Goal: Task Accomplishment & Management: Complete application form

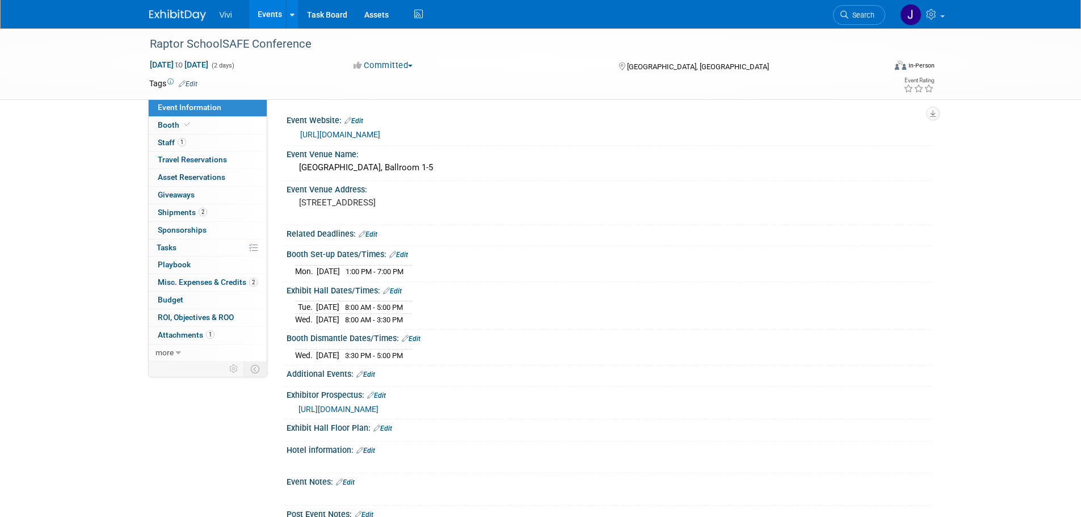
click at [177, 10] on img at bounding box center [177, 15] width 57 height 11
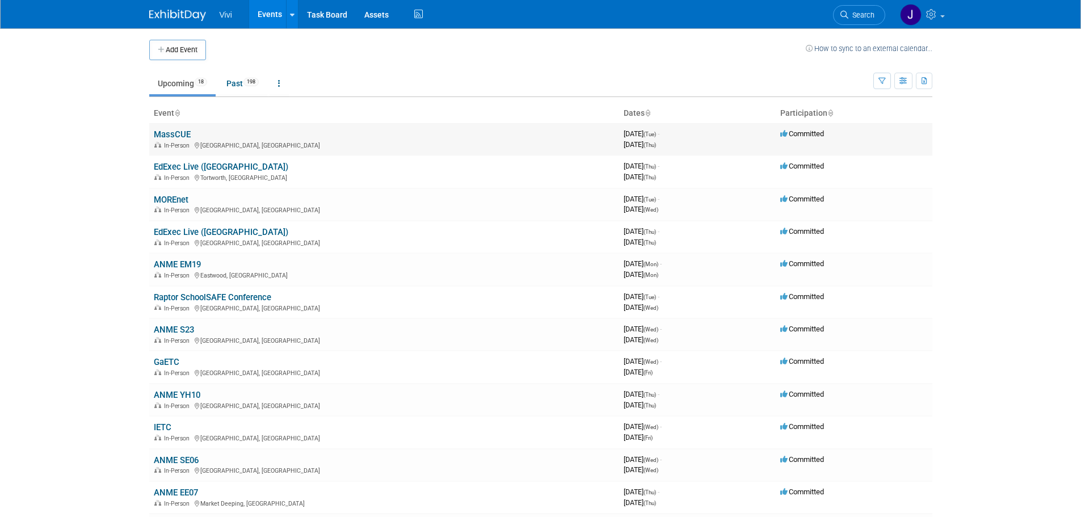
click at [177, 134] on link "MassCUE" at bounding box center [172, 134] width 37 height 10
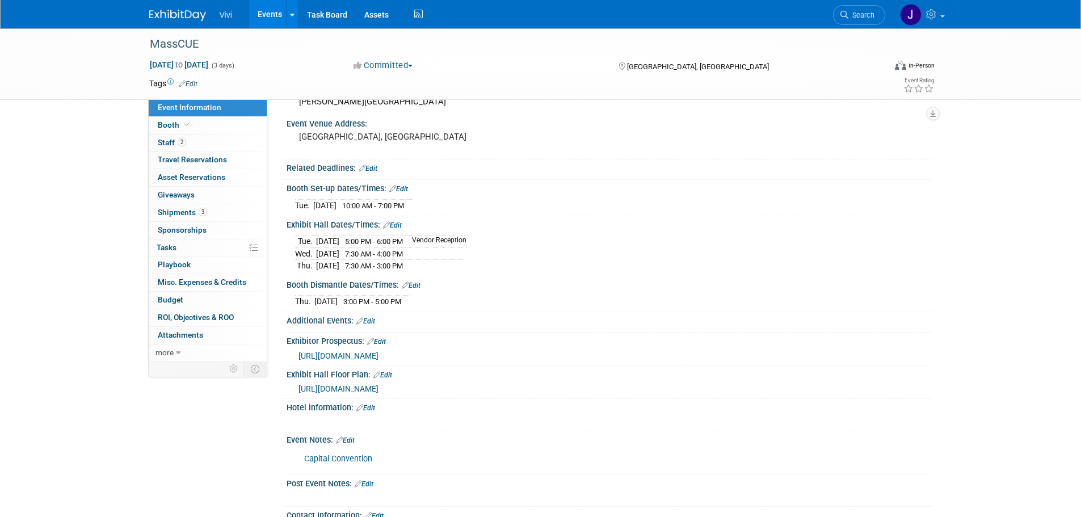
scroll to position [114, 0]
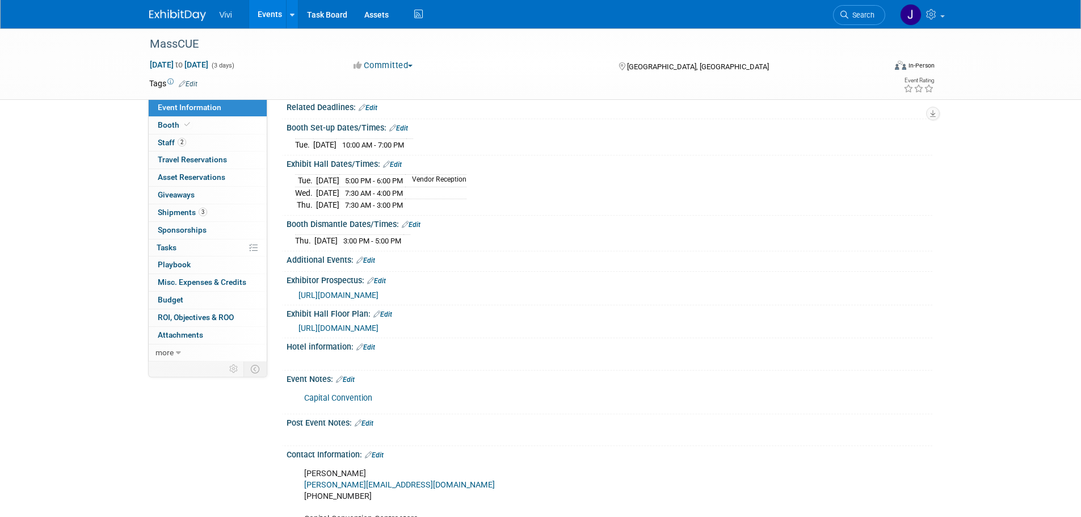
click at [337, 399] on link "Capital Convention" at bounding box center [338, 398] width 68 height 10
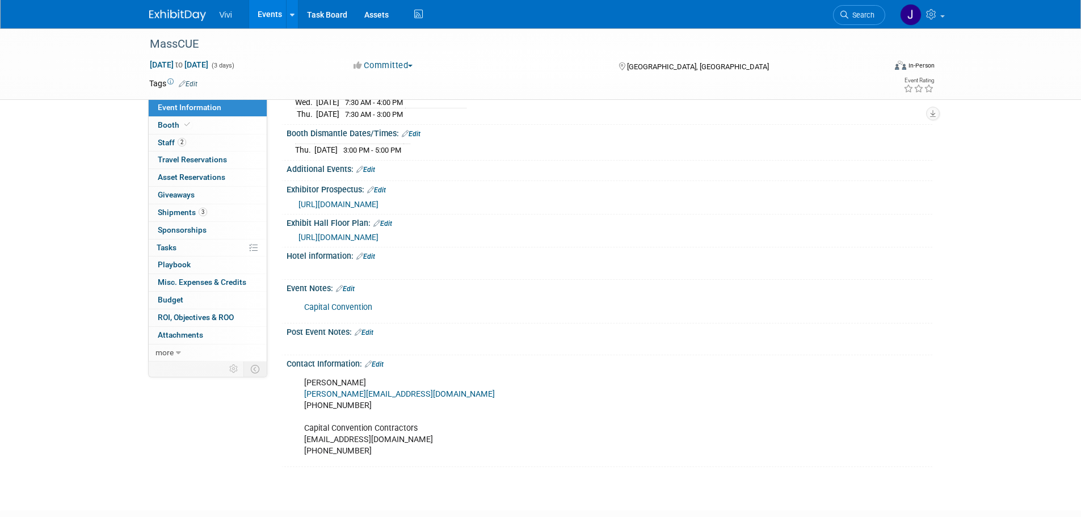
scroll to position [227, 0]
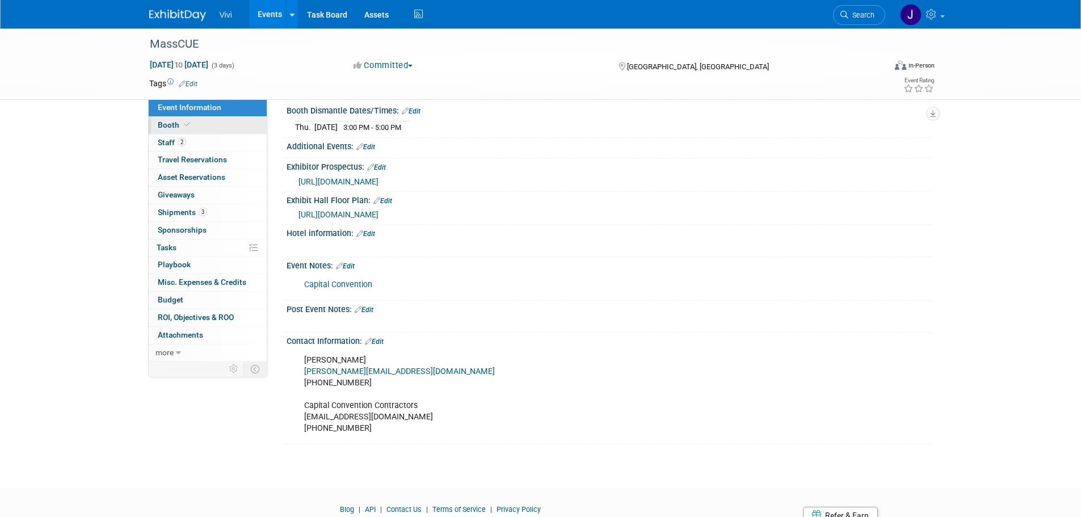
click at [233, 120] on link "Booth" at bounding box center [208, 125] width 118 height 17
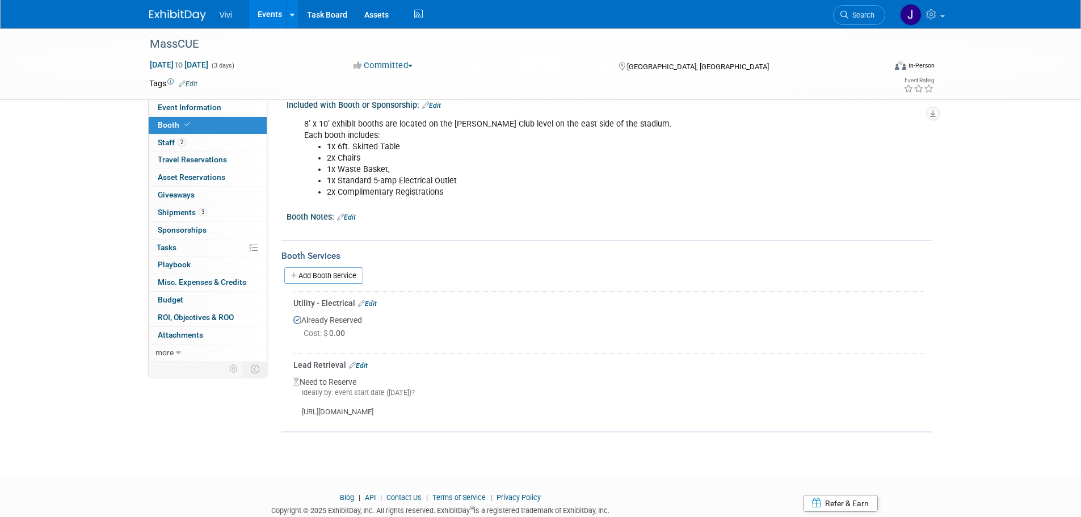
scroll to position [116, 0]
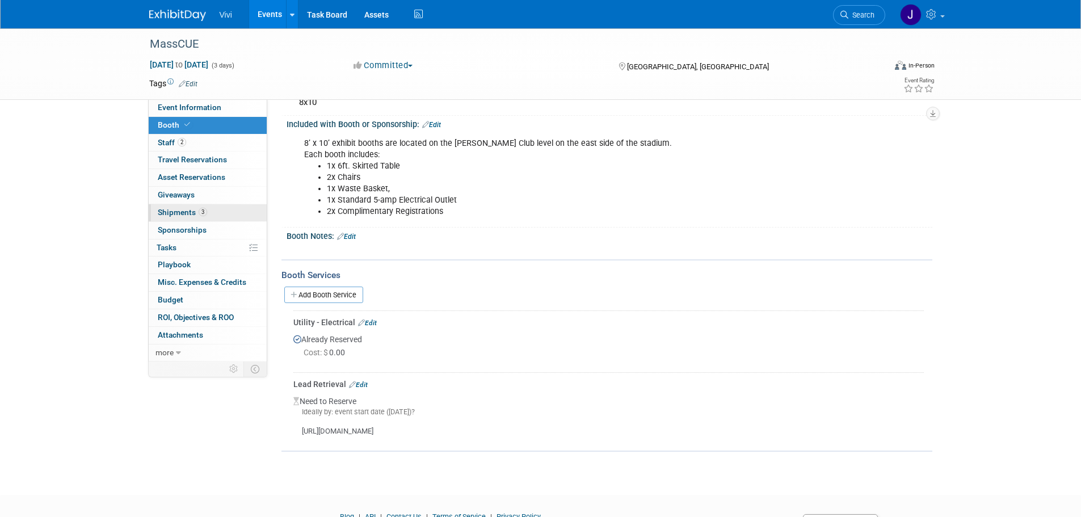
click at [225, 214] on link "3 Shipments 3" at bounding box center [208, 212] width 118 height 17
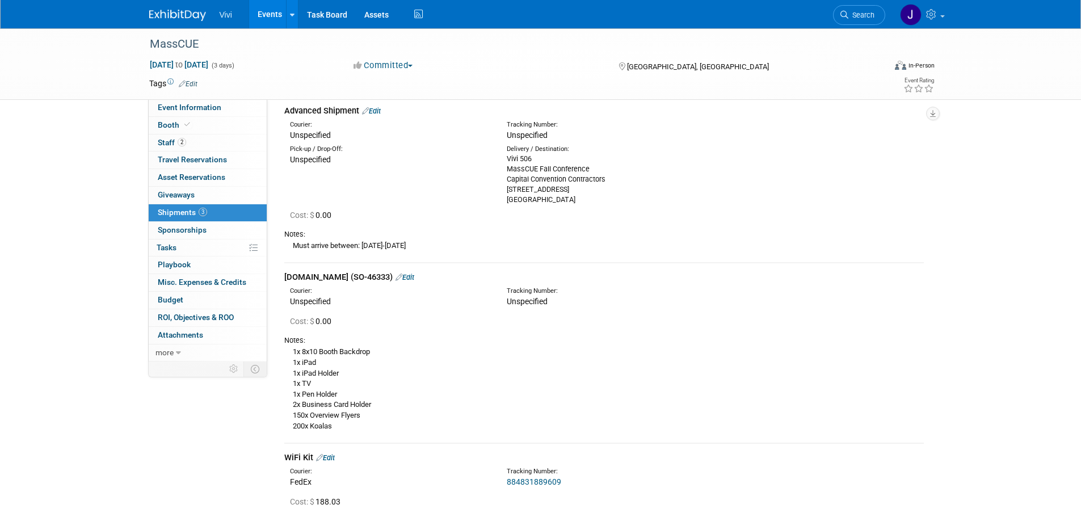
scroll to position [114, 0]
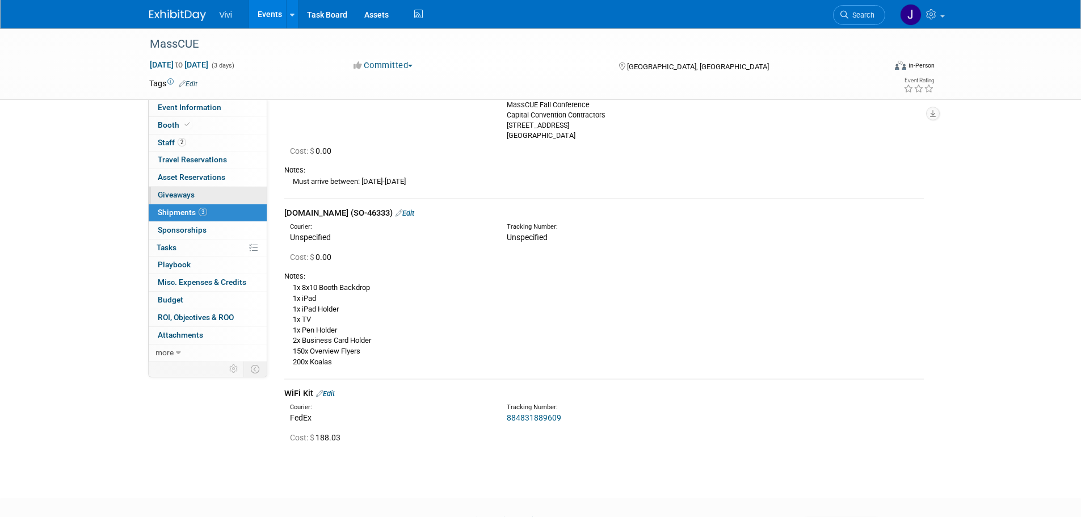
click at [218, 189] on link "0 Giveaways 0" at bounding box center [208, 195] width 118 height 17
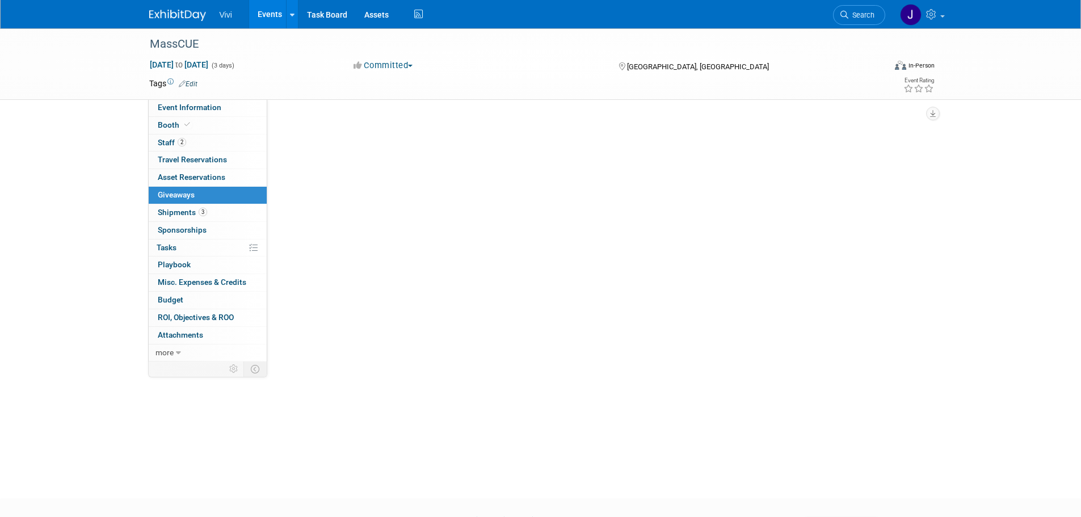
scroll to position [0, 0]
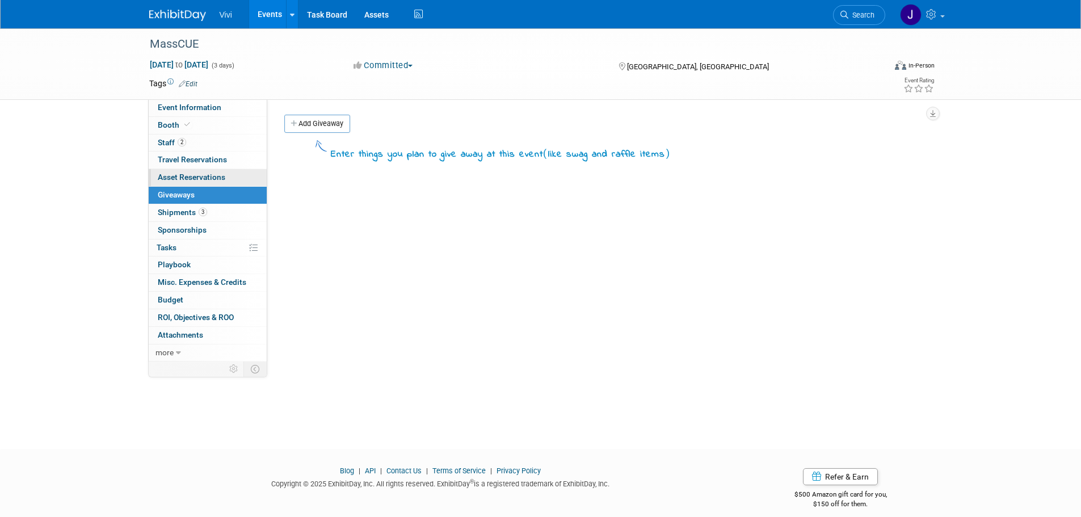
click at [222, 180] on span "Asset Reservations 0" at bounding box center [192, 177] width 68 height 9
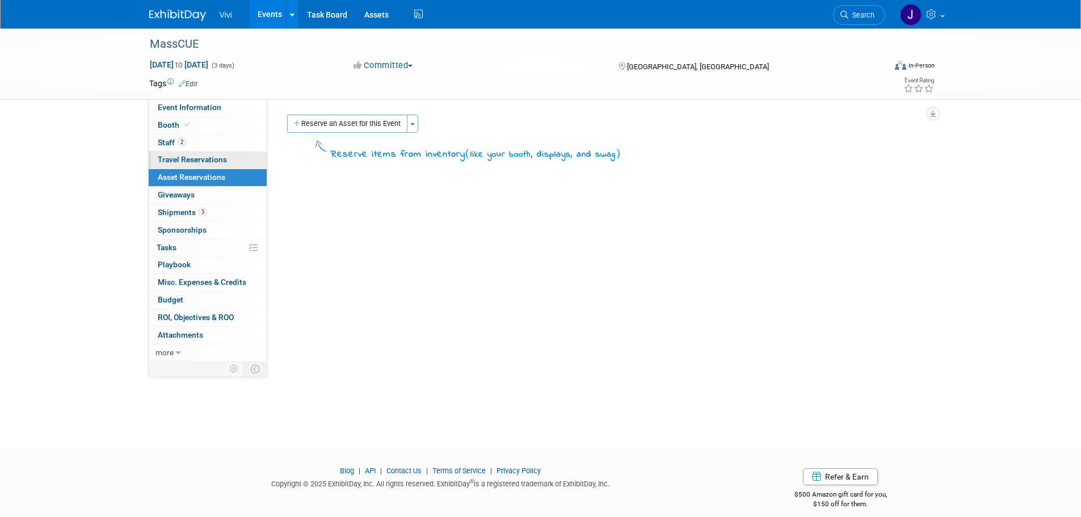
click at [221, 154] on link "0 Travel Reservations 0" at bounding box center [208, 160] width 118 height 17
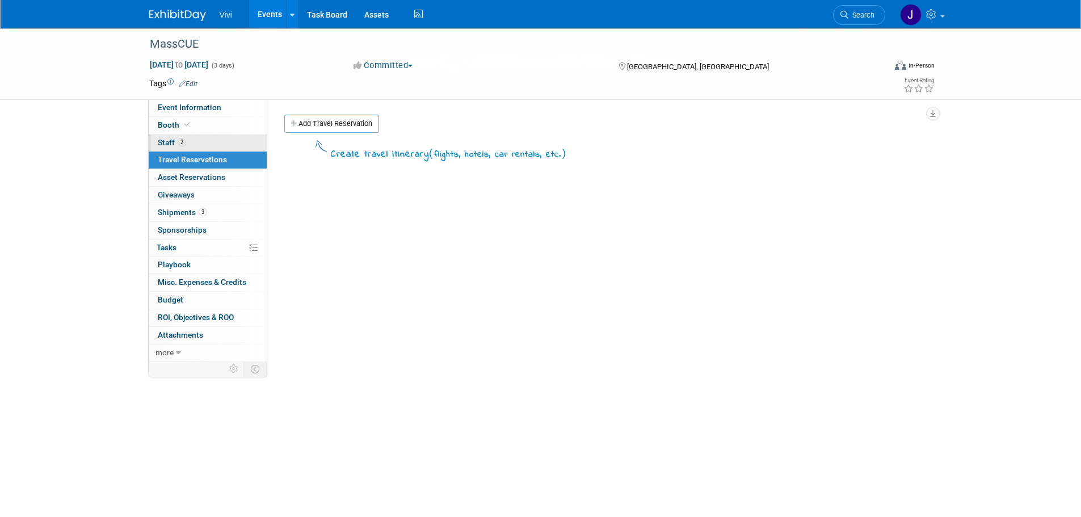
click at [211, 142] on link "2 Staff 2" at bounding box center [208, 143] width 118 height 17
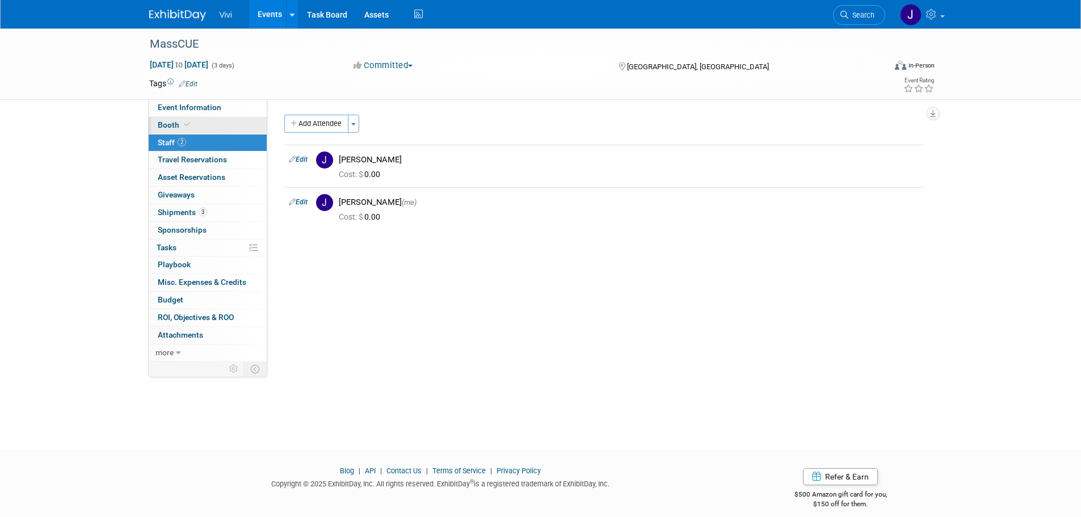
click at [213, 128] on link "Booth" at bounding box center [208, 125] width 118 height 17
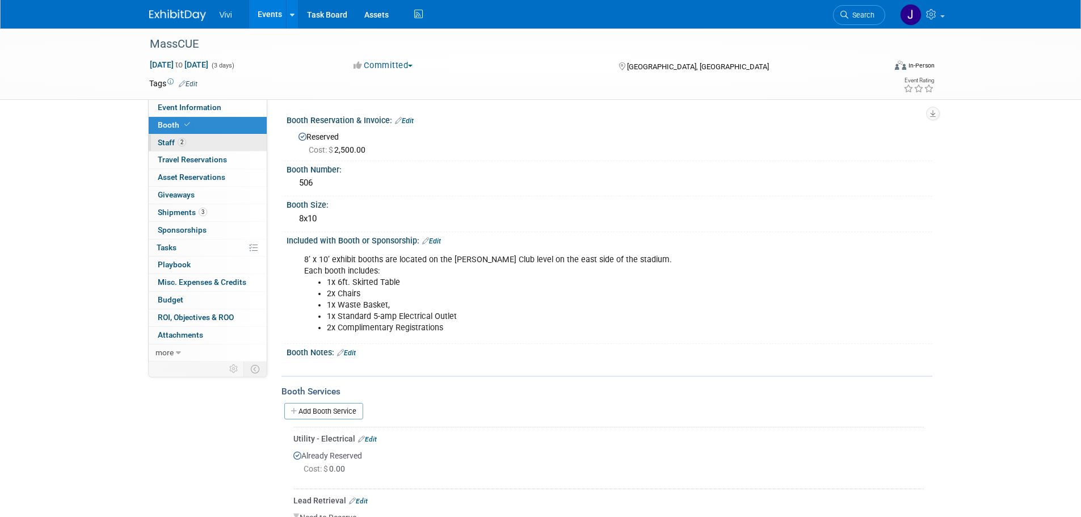
click at [217, 141] on link "2 Staff 2" at bounding box center [208, 143] width 118 height 17
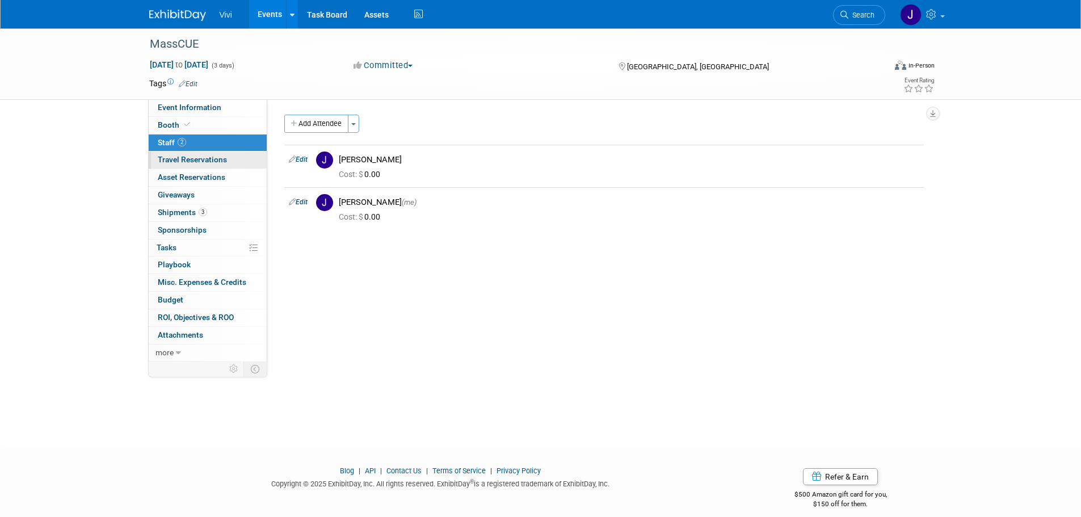
click at [240, 162] on link "0 Travel Reservations 0" at bounding box center [208, 160] width 118 height 17
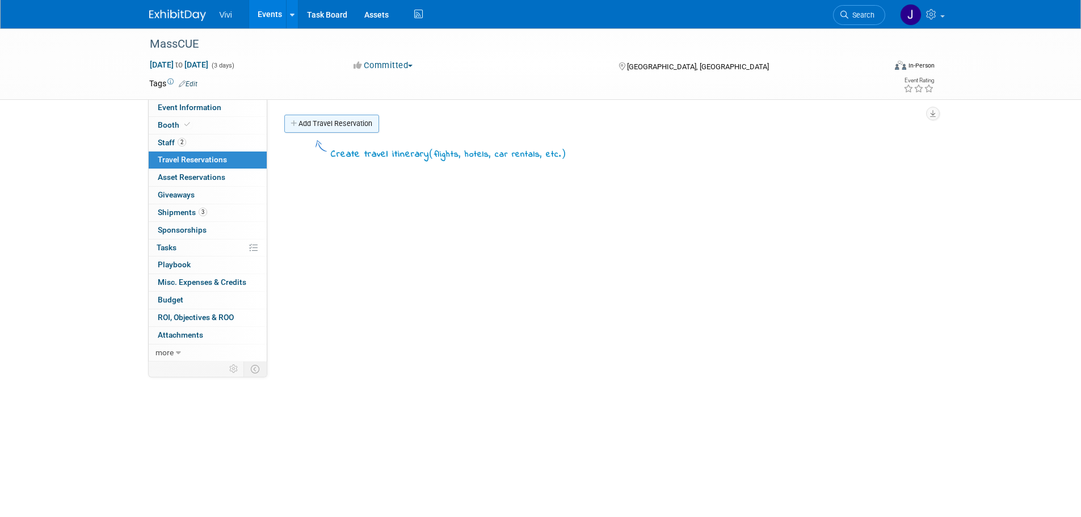
click at [361, 121] on link "Add Travel Reservation" at bounding box center [331, 124] width 95 height 18
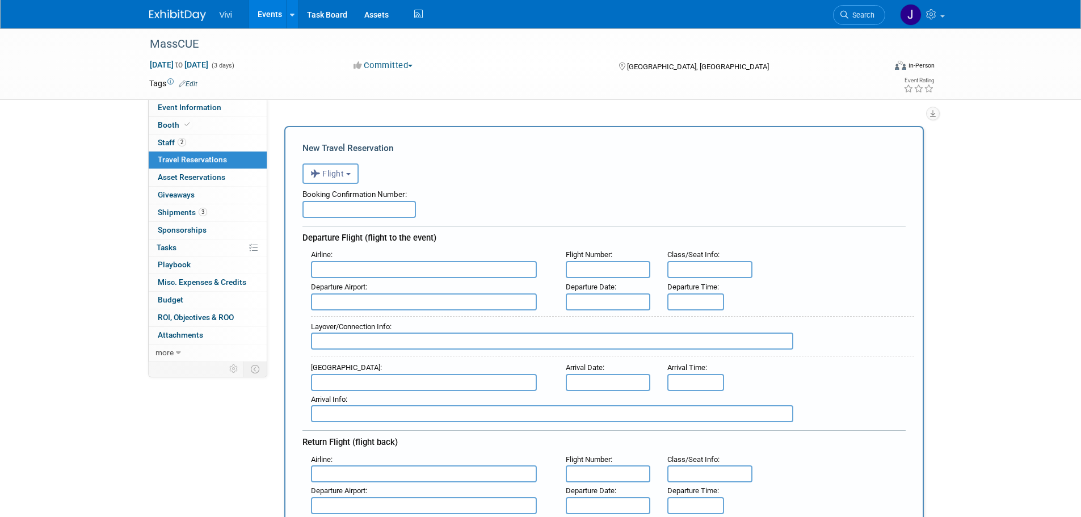
click at [367, 271] on input "text" at bounding box center [424, 269] width 226 height 17
type input "Delta Air Lines (DAL)"
click at [585, 274] on input "text" at bounding box center [608, 269] width 85 height 17
type input "GHWEEI"
click at [440, 311] on div "Layover/Connection Info :" at bounding box center [608, 334] width 612 height 49
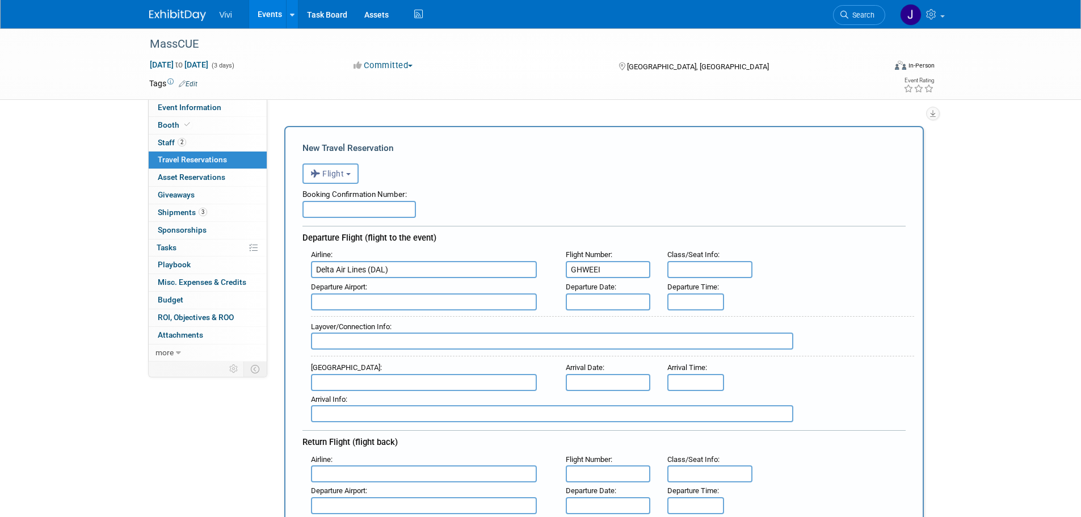
click at [443, 301] on input "text" at bounding box center [424, 301] width 226 height 17
click at [444, 327] on span "DFW - Dallas Fort Worth International Airport" at bounding box center [430, 320] width 236 height 18
type input "DFW - Dallas Fort Worth International Airport"
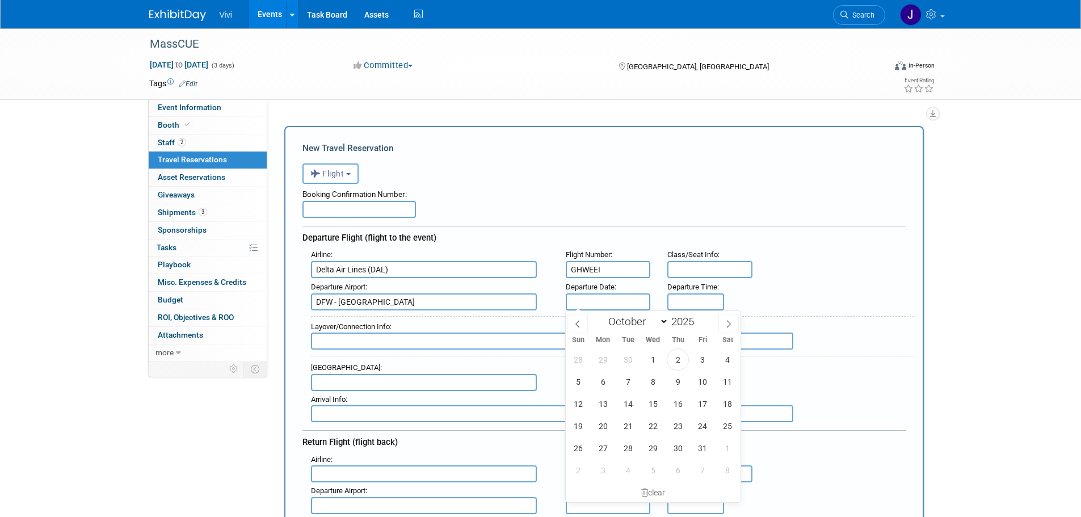
click at [598, 306] on input "text" at bounding box center [608, 301] width 85 height 17
click at [624, 406] on span "14" at bounding box center [628, 404] width 22 height 22
type input "Oct 14, 2025"
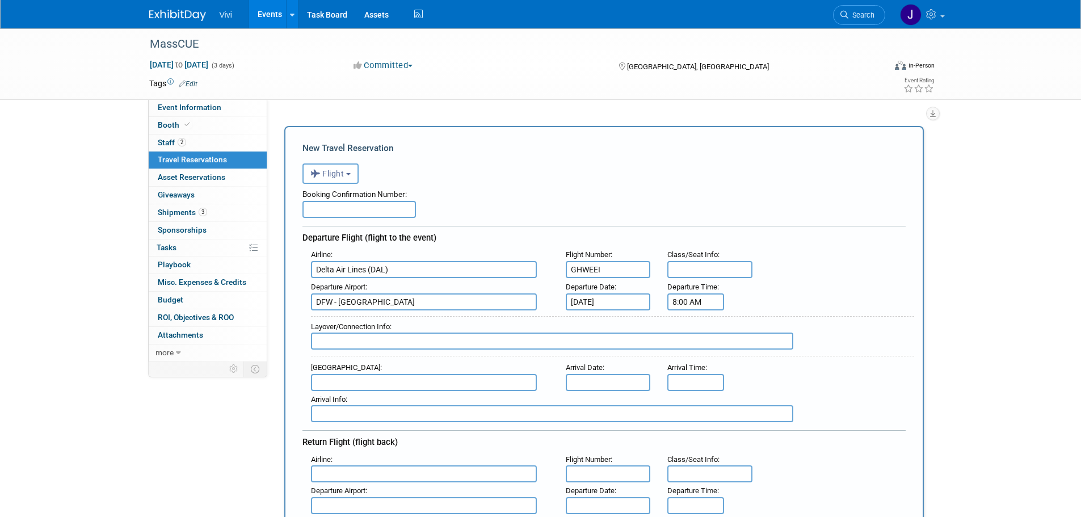
click at [681, 300] on input "8:00 AM" at bounding box center [695, 301] width 57 height 17
click at [695, 370] on span at bounding box center [694, 379] width 20 height 20
click at [744, 337] on span at bounding box center [747, 330] width 20 height 20
click at [754, 326] on span at bounding box center [747, 330] width 20 height 20
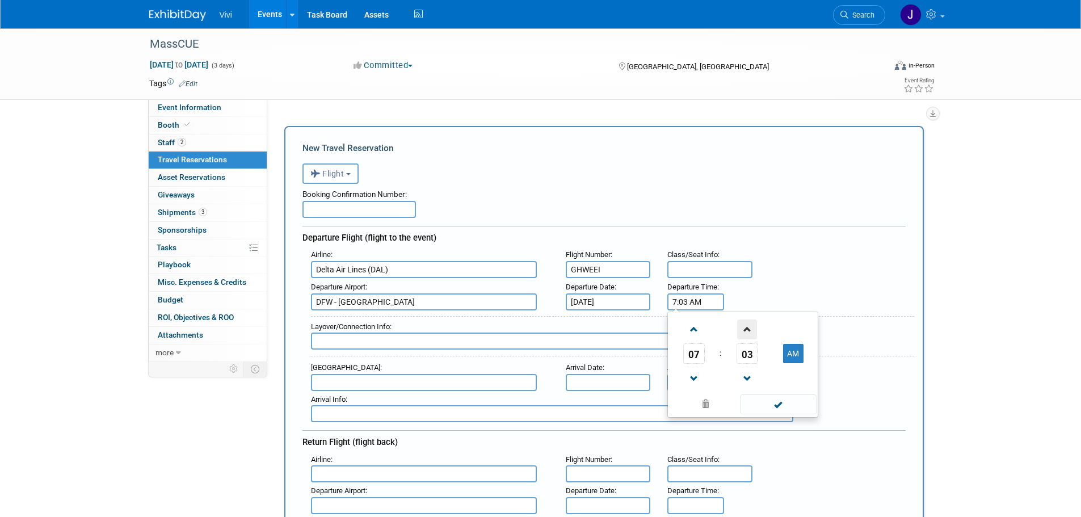
click at [754, 326] on span at bounding box center [747, 330] width 20 height 20
click at [750, 328] on span at bounding box center [747, 330] width 20 height 20
type input "7:05 AM"
drag, startPoint x: 787, startPoint y: 405, endPoint x: 692, endPoint y: 377, distance: 99.5
click at [787, 405] on span at bounding box center [778, 404] width 77 height 20
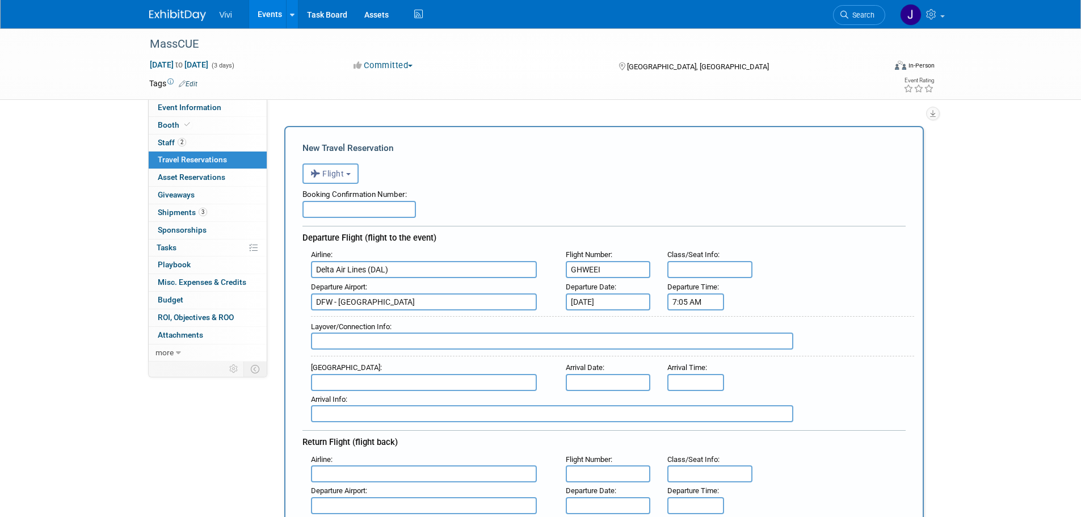
click at [377, 388] on input "text" at bounding box center [424, 382] width 226 height 17
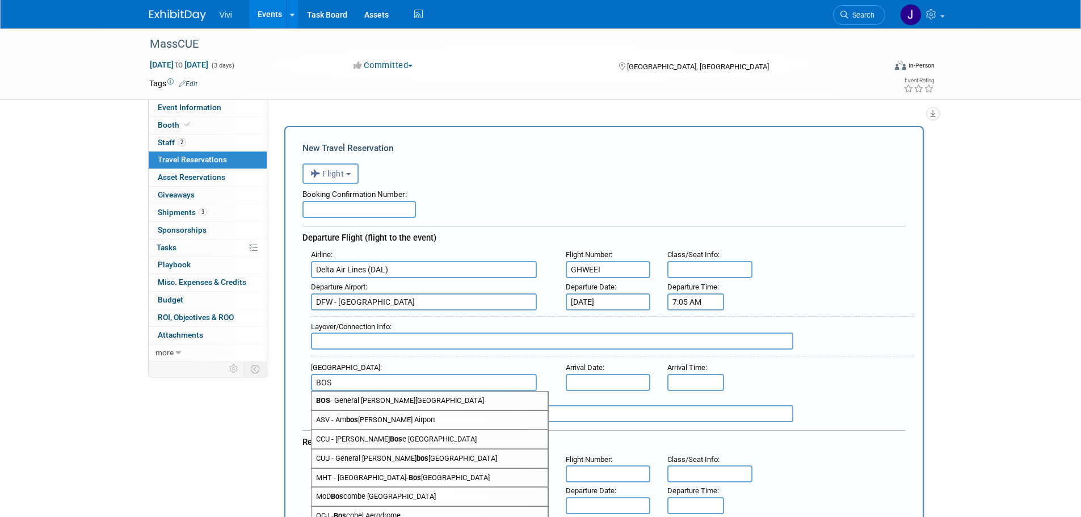
click at [410, 400] on span "BOS - General Edward Lawrence Logan International Airport" at bounding box center [430, 401] width 236 height 18
type input "BOS - General Edward Lawrence Logan International Airport"
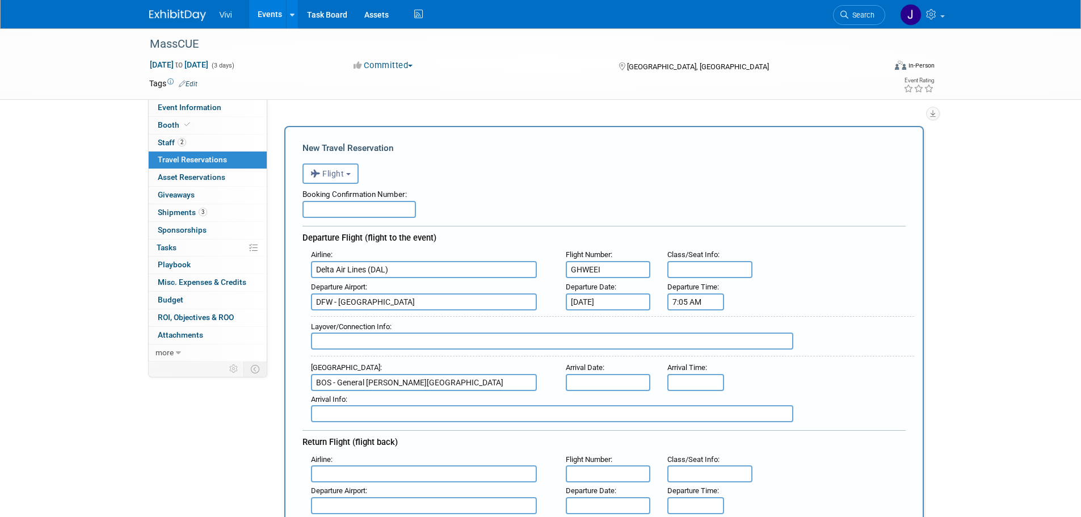
click at [591, 385] on input "text" at bounding box center [608, 382] width 85 height 17
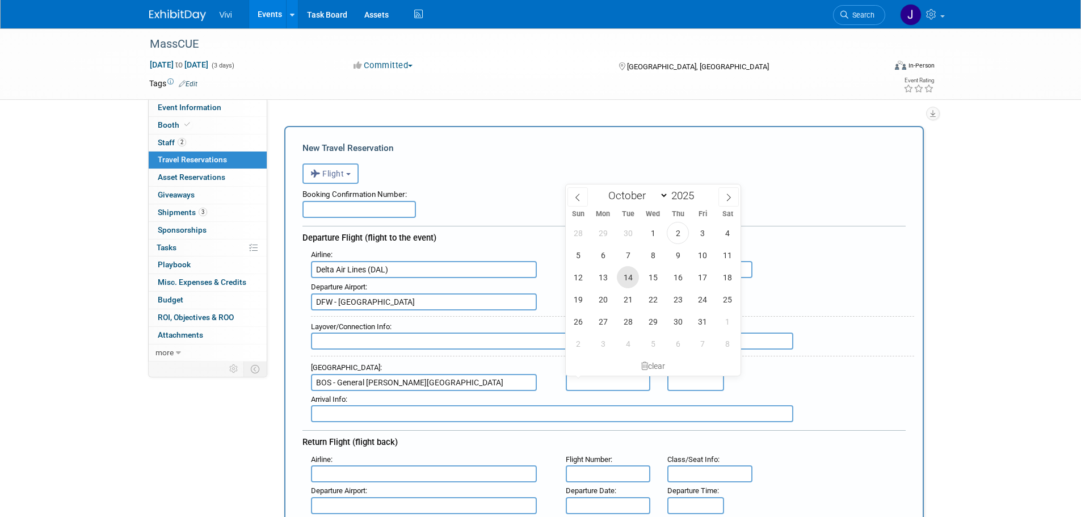
click at [624, 276] on span "14" at bounding box center [628, 277] width 22 height 22
type input "Oct 14, 2025"
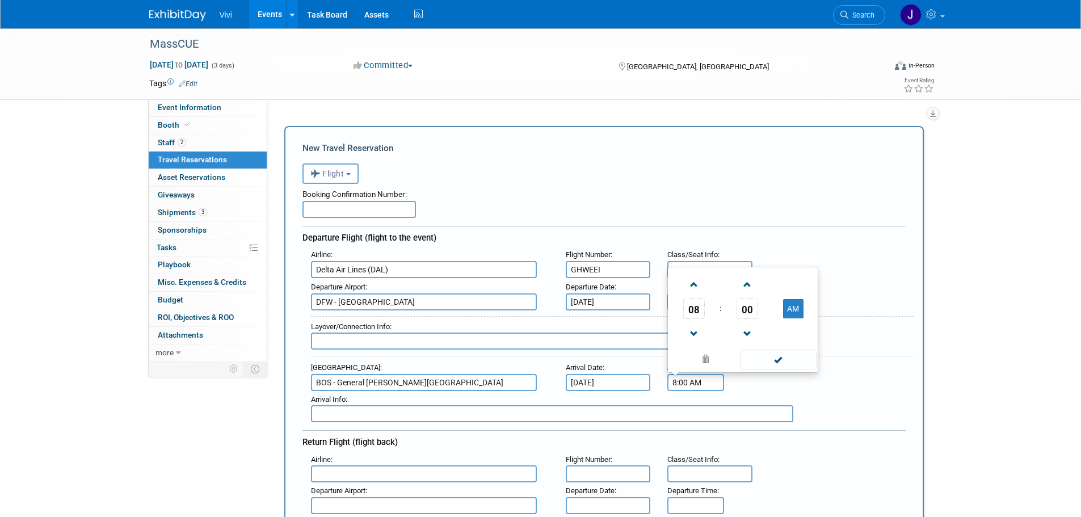
click at [696, 385] on input "8:00 AM" at bounding box center [695, 382] width 57 height 17
click at [687, 304] on span "08" at bounding box center [694, 309] width 22 height 20
click at [788, 339] on td "11" at bounding box center [797, 332] width 36 height 31
click at [747, 305] on span "00" at bounding box center [748, 309] width 22 height 20
click at [781, 333] on td "55" at bounding box center [797, 332] width 36 height 31
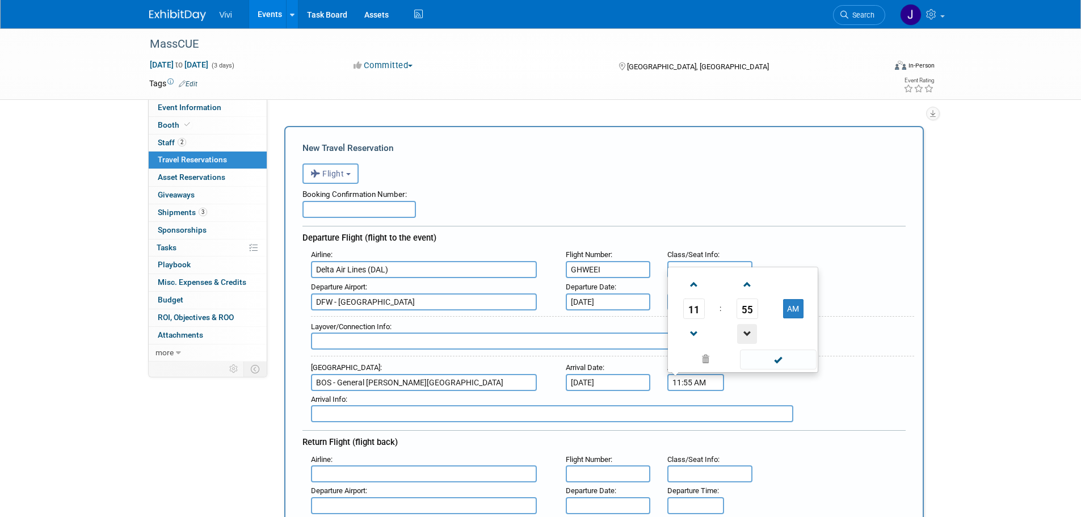
click at [747, 331] on span at bounding box center [747, 334] width 20 height 20
type input "11:54 AM"
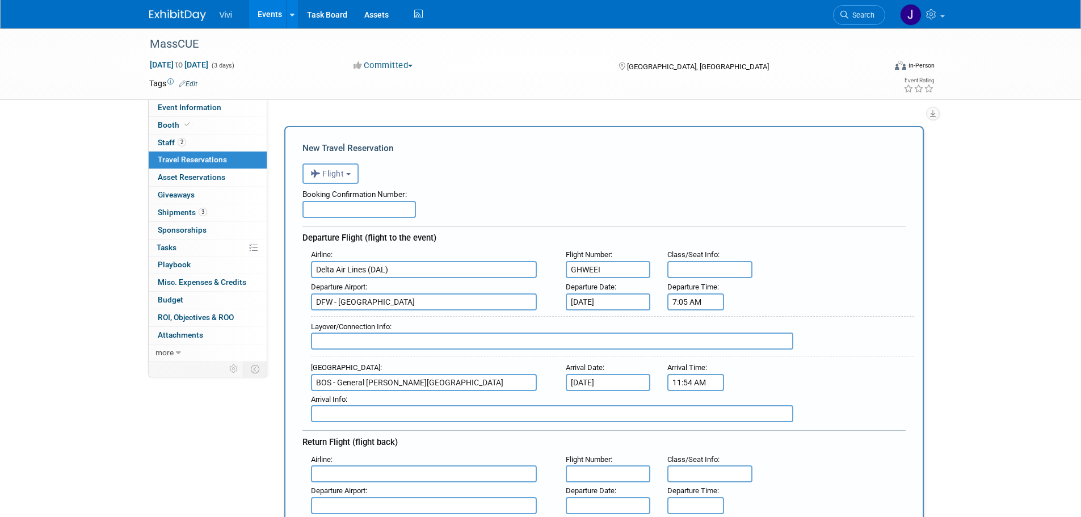
click at [362, 362] on div "Arrival Airport :" at bounding box center [430, 368] width 238 height 12
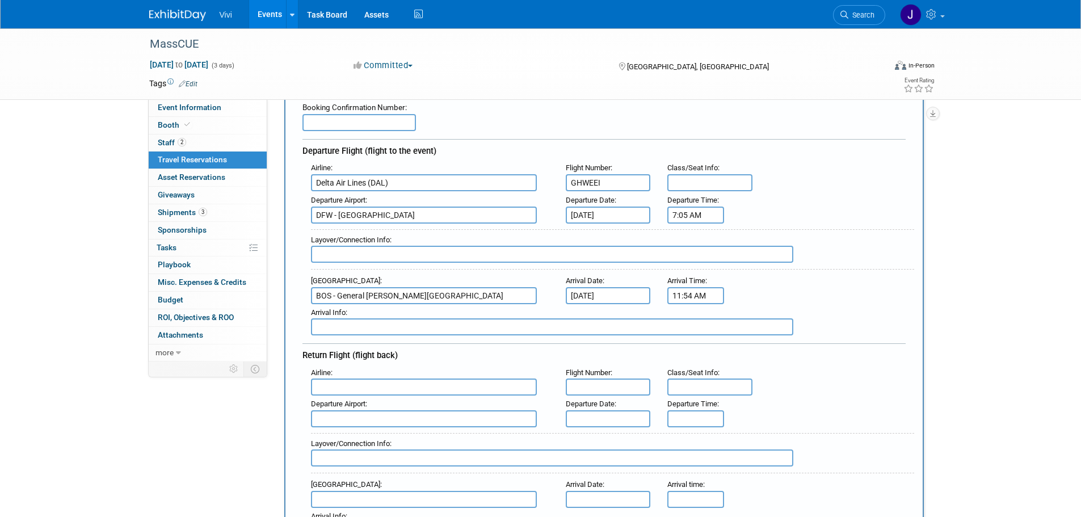
scroll to position [227, 0]
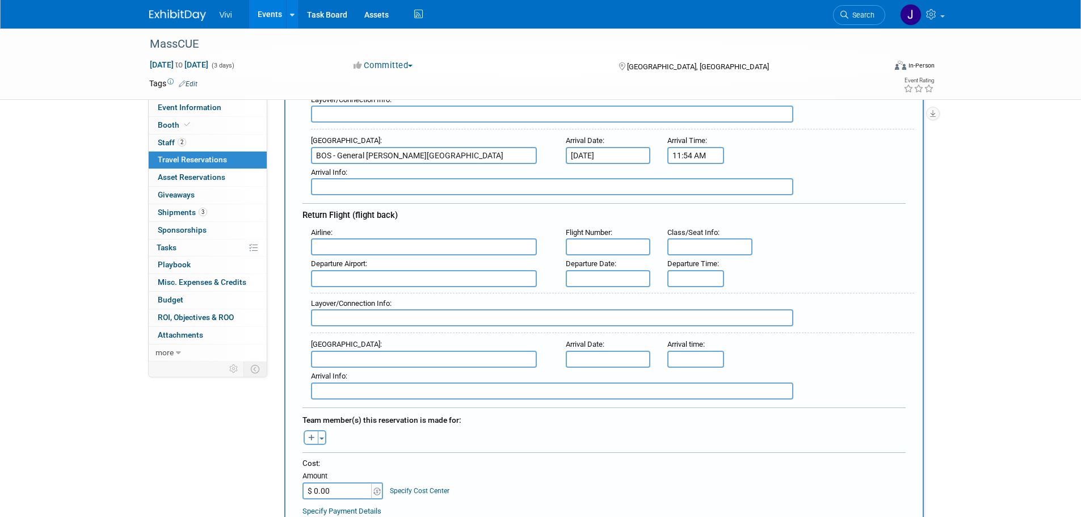
click at [362, 249] on input "text" at bounding box center [424, 246] width 226 height 17
click at [369, 279] on span "Delt a Air Lines (DAL)" at bounding box center [430, 284] width 236 height 18
type input "Delta Air Lines (DAL)"
click at [602, 238] on input "text" at bounding box center [608, 246] width 85 height 17
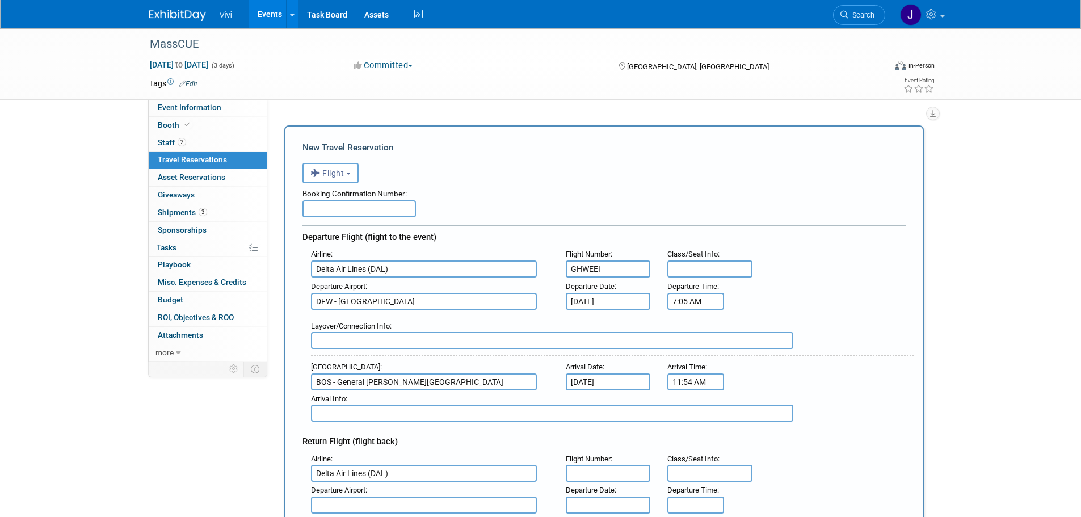
scroll to position [0, 0]
click at [613, 270] on input "GHWEEI" at bounding box center [608, 269] width 85 height 17
click at [613, 269] on input "GHWEEI" at bounding box center [608, 269] width 85 height 17
type input "DL2351"
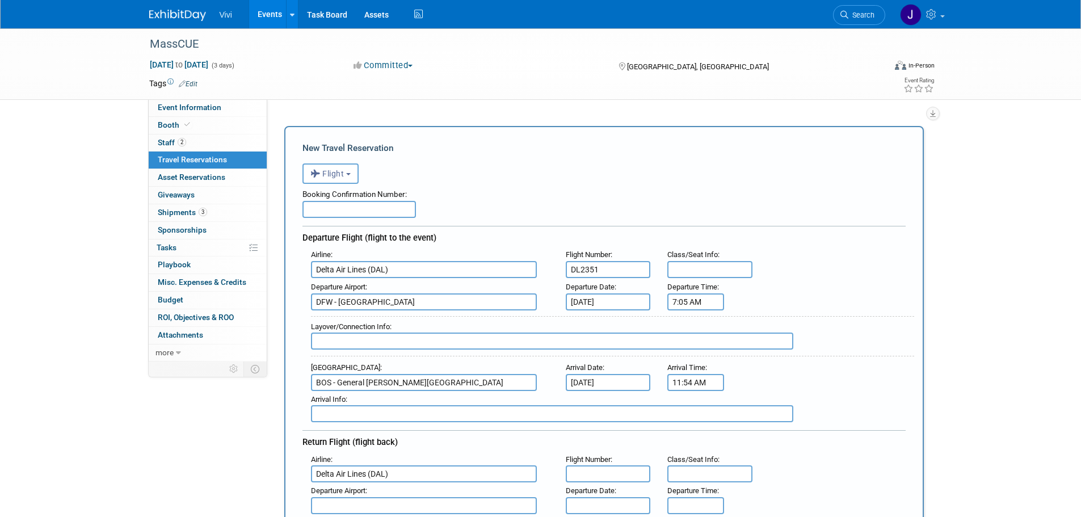
click at [833, 302] on div "Departure Airport : DFW - Dallas Fort Worth International Airport Departure Dat…" at bounding box center [608, 295] width 612 height 32
click at [717, 272] on input "text" at bounding box center [709, 269] width 85 height 17
type input "C"
type input "MAIN"
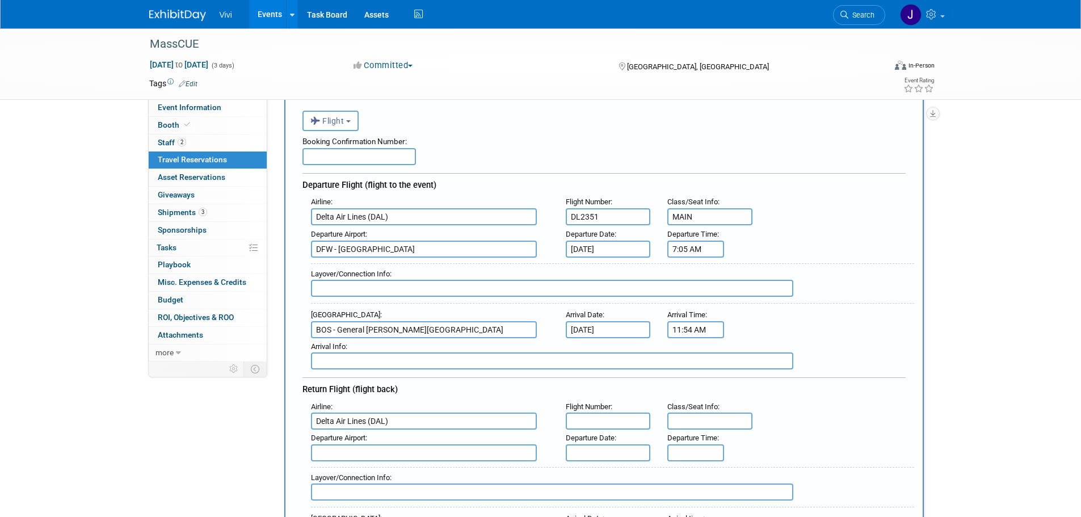
scroll to position [114, 0]
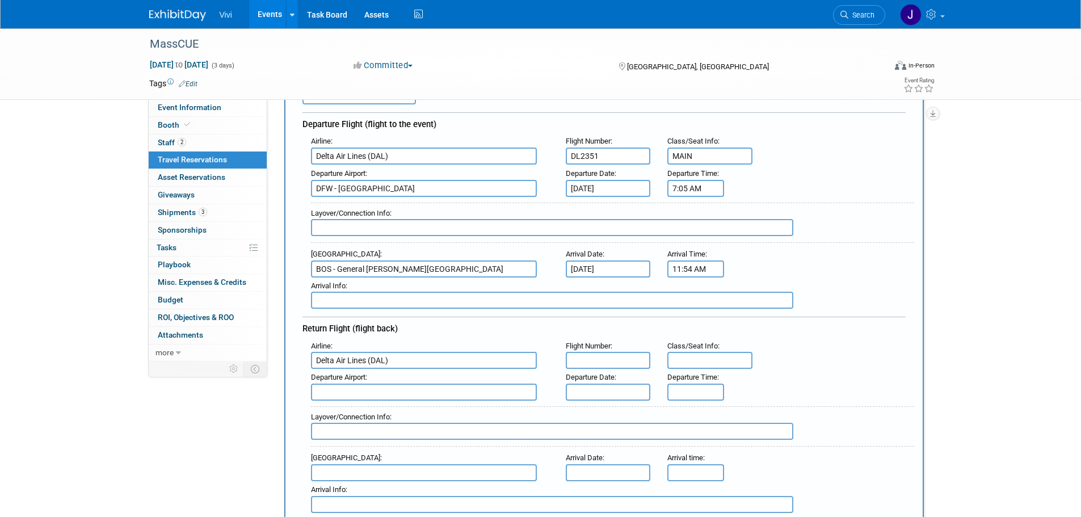
click at [683, 353] on input "text" at bounding box center [709, 360] width 85 height 17
type input "MAIN"
click at [592, 352] on input "text" at bounding box center [608, 360] width 85 height 17
type input "DL2305"
click at [459, 387] on input "text" at bounding box center [424, 392] width 226 height 17
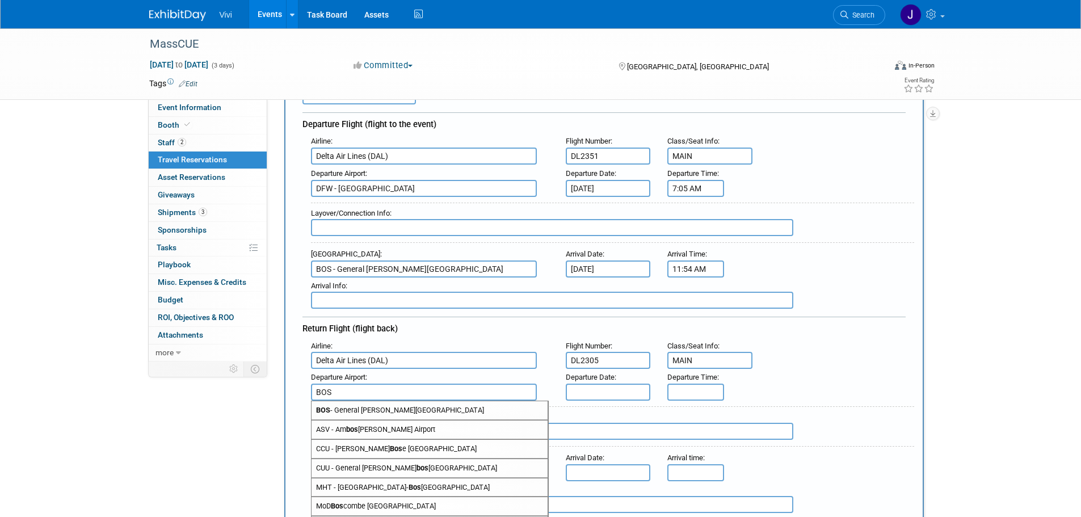
click at [441, 409] on span "BOS - General Edward Lawrence Logan International Airport" at bounding box center [430, 410] width 236 height 18
type input "BOS - General Edward Lawrence Logan International Airport"
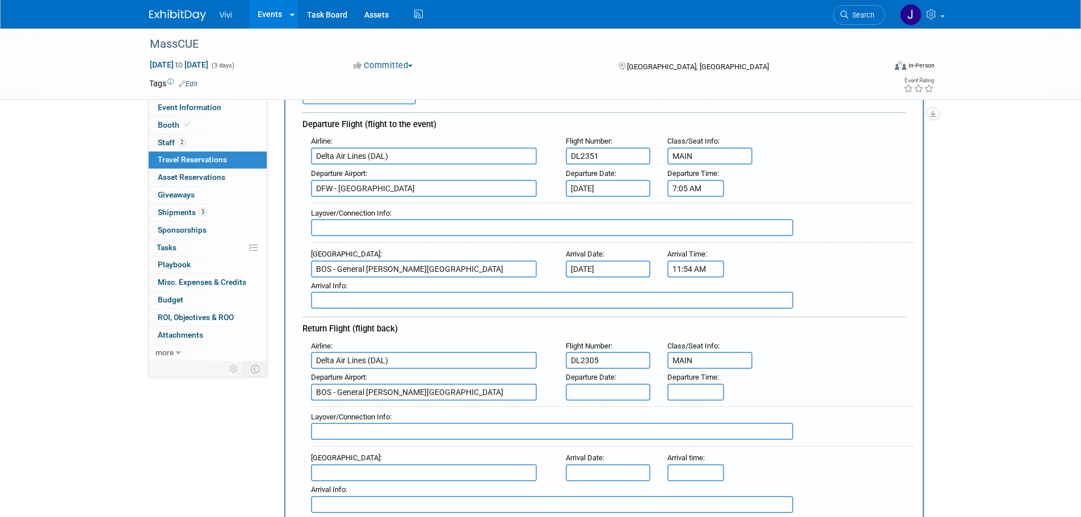
click at [562, 393] on div "Departure Date :" at bounding box center [608, 385] width 102 height 32
click at [599, 381] on body "Vivi Events Add Event Bulk Upload Events Shareable Event Boards Recently Viewed…" at bounding box center [540, 144] width 1081 height 517
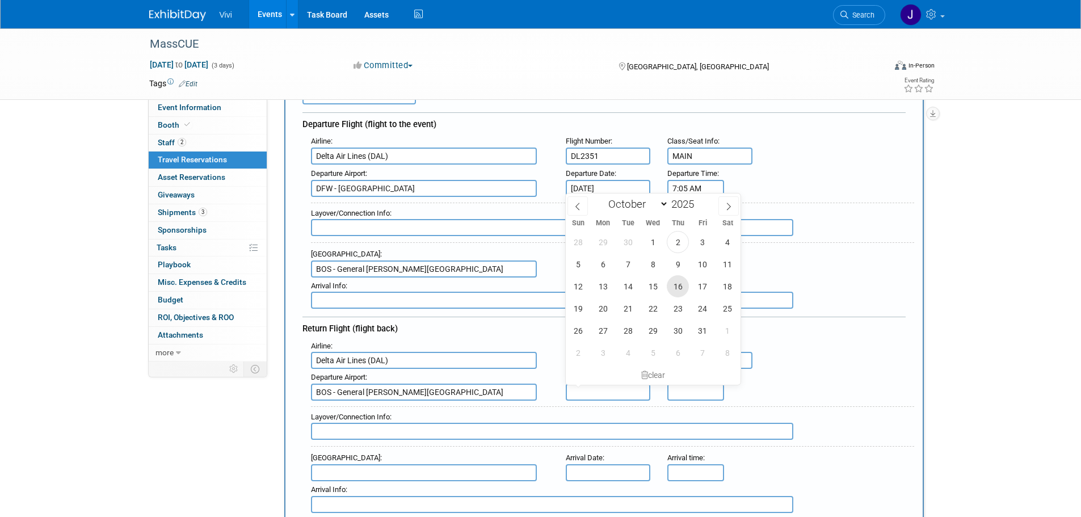
click at [680, 290] on span "16" at bounding box center [678, 286] width 22 height 22
type input "Oct 16, 2025"
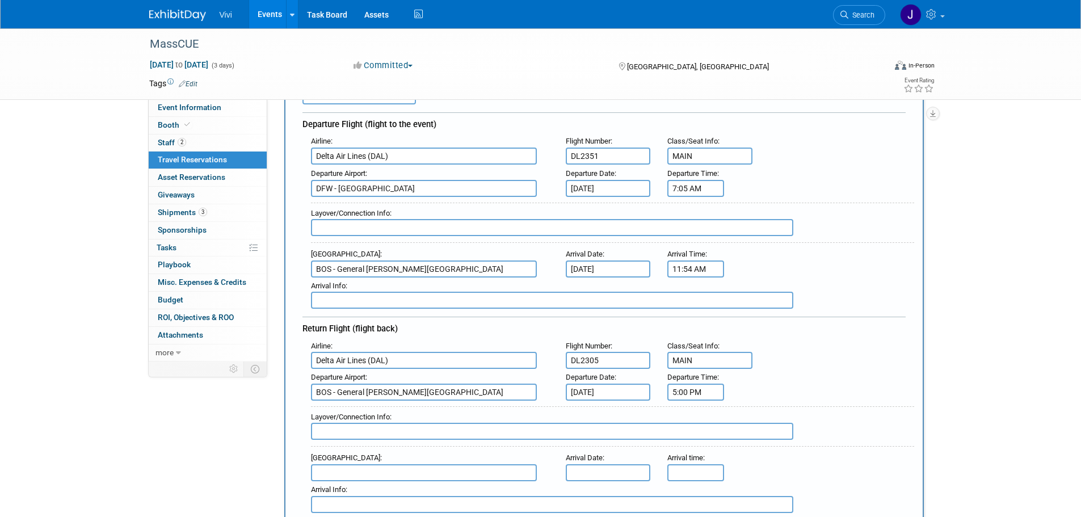
click at [695, 389] on input "5:00 PM" at bounding box center [695, 392] width 57 height 17
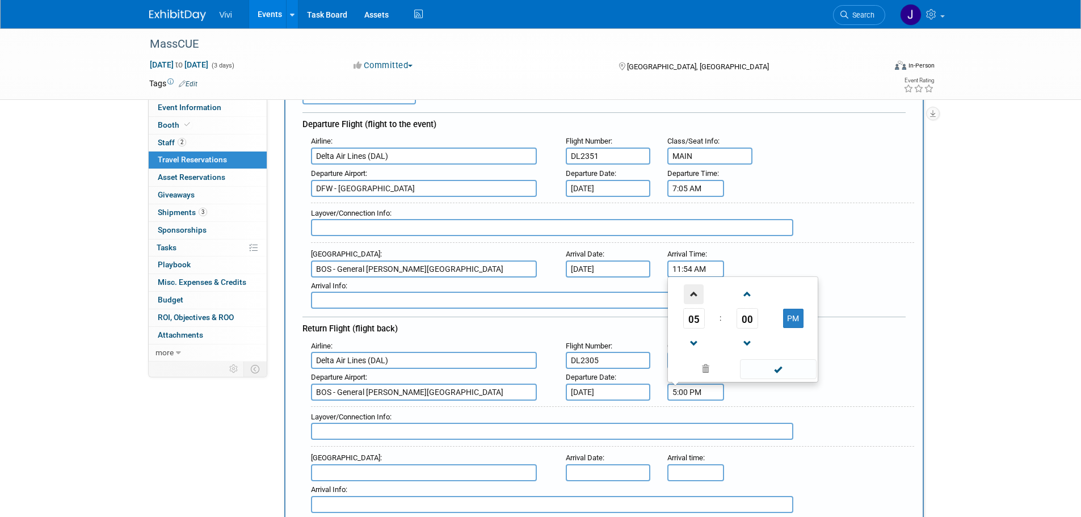
click at [698, 291] on span at bounding box center [694, 294] width 20 height 20
click at [753, 317] on span "00" at bounding box center [748, 318] width 22 height 20
click at [768, 337] on td "50" at bounding box center [761, 342] width 36 height 31
click at [743, 299] on span at bounding box center [747, 294] width 20 height 20
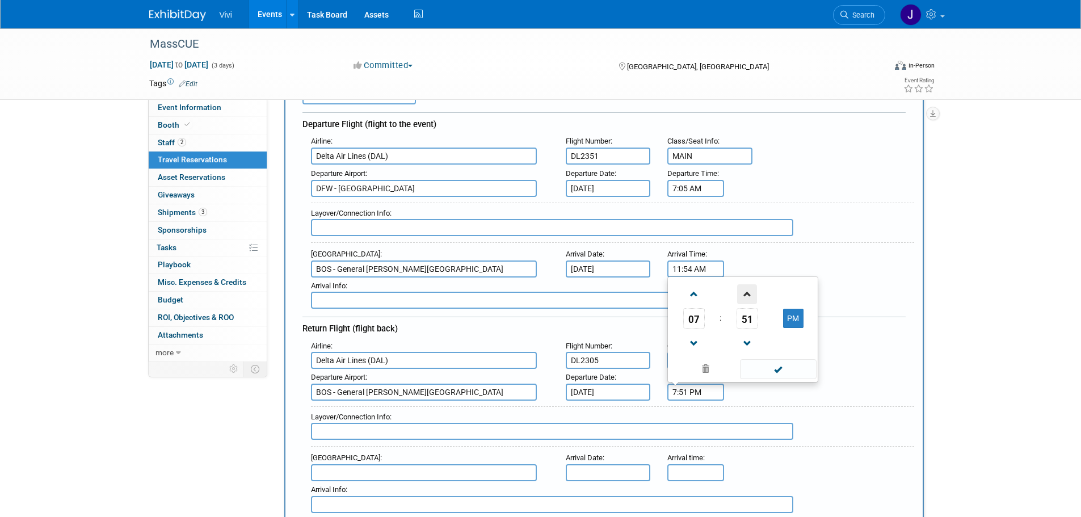
click at [744, 298] on span at bounding box center [747, 294] width 20 height 20
type input "7:52 PM"
click at [789, 372] on span at bounding box center [778, 369] width 77 height 20
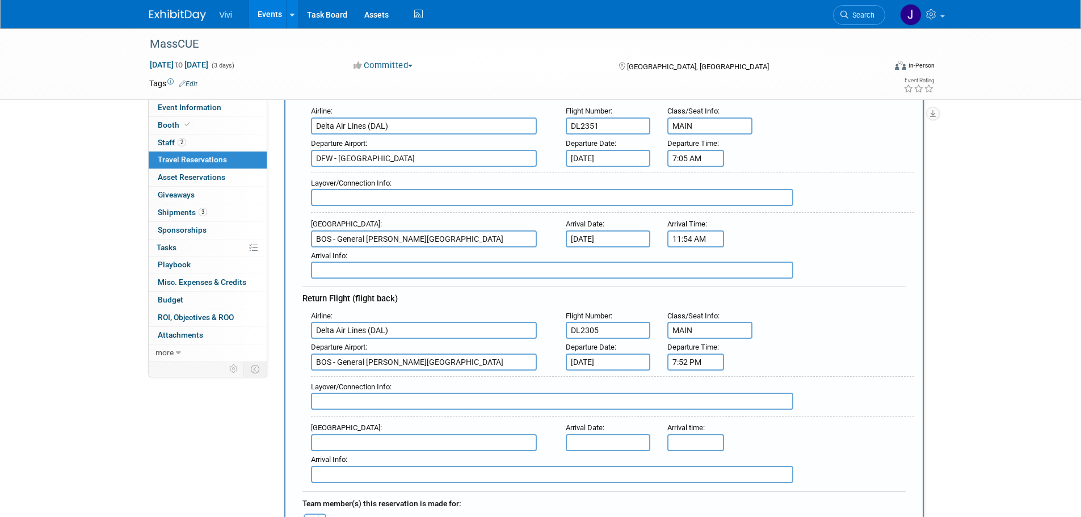
scroll to position [170, 0]
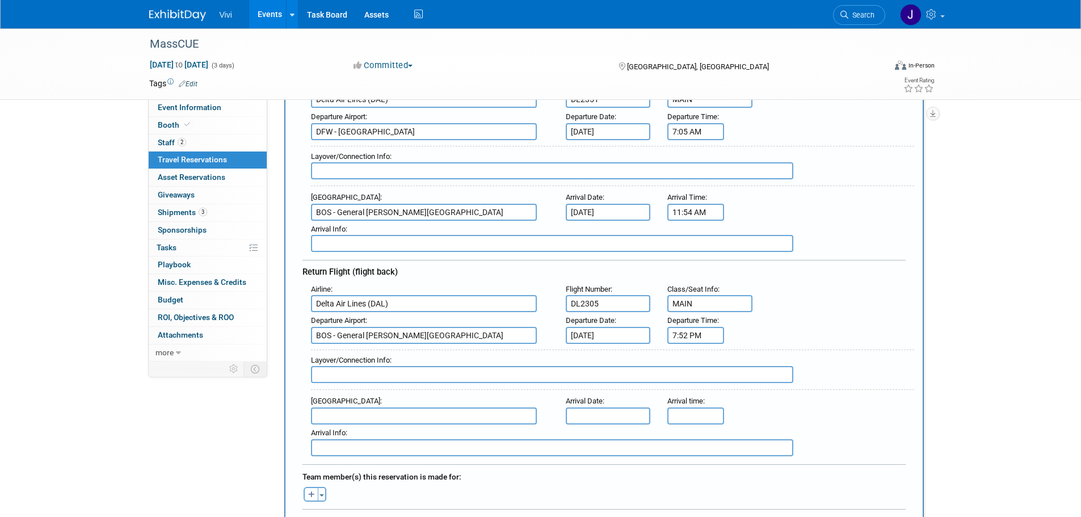
click at [393, 414] on input "text" at bounding box center [424, 415] width 226 height 17
click at [387, 432] on span "DFW - Dallas Fort Worth International Airport" at bounding box center [430, 434] width 236 height 18
type input "DFW - Dallas Fort Worth International Airport"
click at [600, 407] on input "text" at bounding box center [608, 415] width 85 height 17
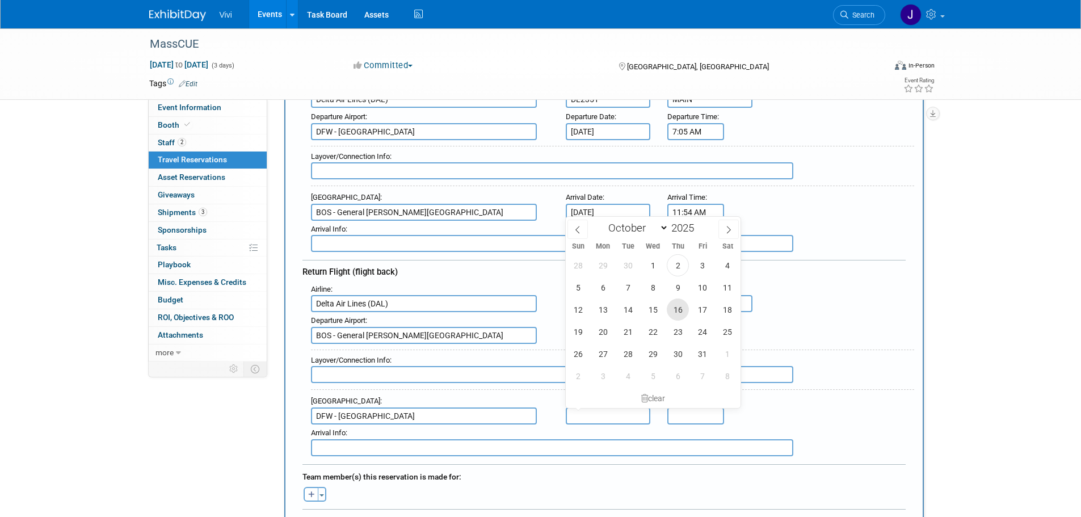
click at [684, 312] on span "16" at bounding box center [678, 310] width 22 height 22
type input "Oct 16, 2025"
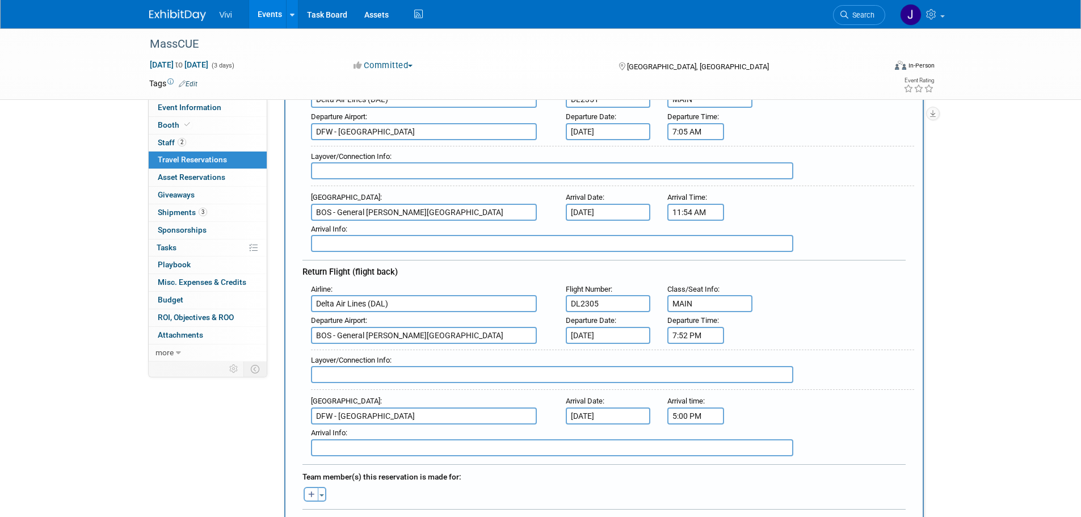
click at [714, 414] on input "5:00 PM" at bounding box center [695, 415] width 57 height 17
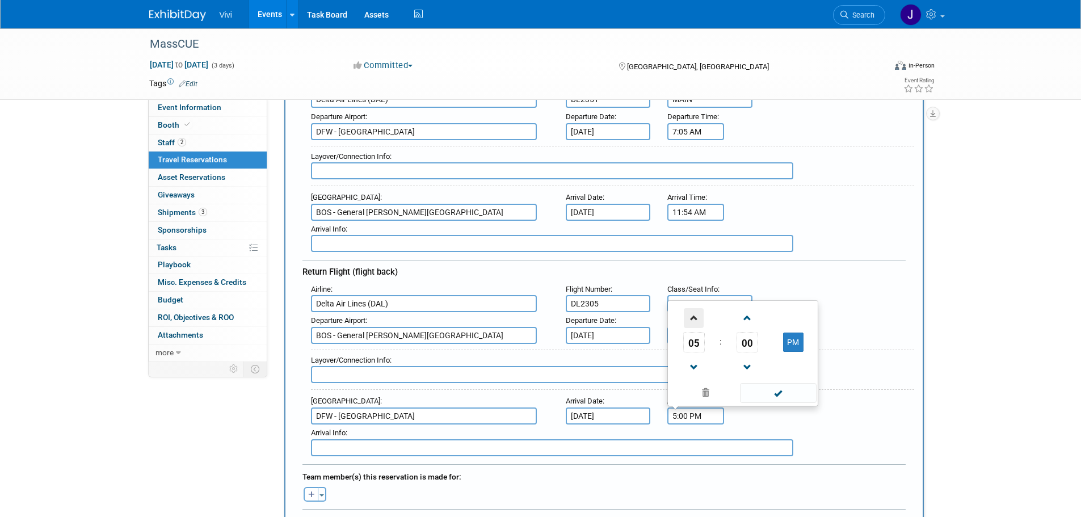
click at [698, 317] on span at bounding box center [694, 318] width 20 height 20
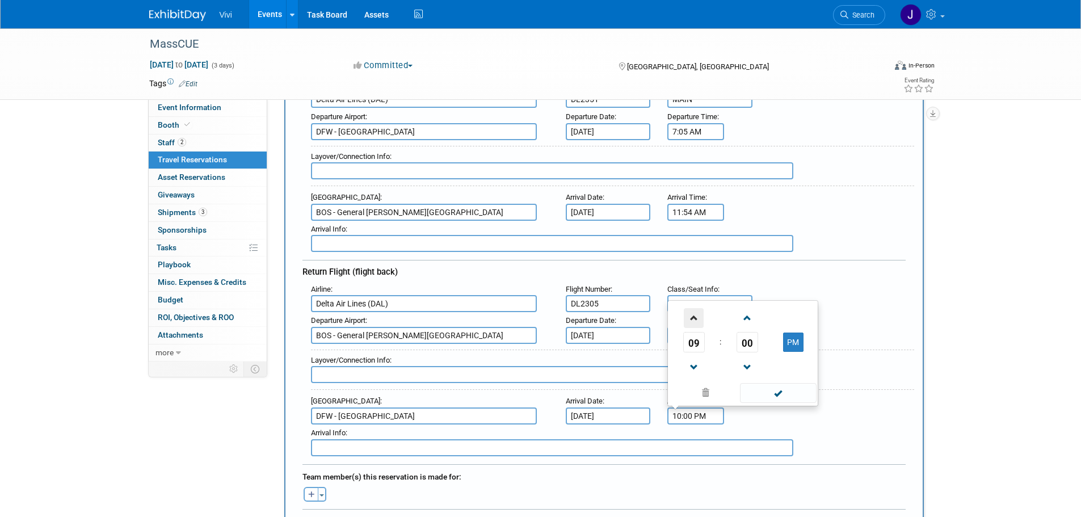
click at [698, 317] on span at bounding box center [694, 318] width 20 height 20
click at [696, 360] on span at bounding box center [694, 368] width 20 height 20
click at [743, 335] on span "00" at bounding box center [748, 342] width 22 height 20
click at [792, 301] on td "15" at bounding box center [797, 304] width 36 height 31
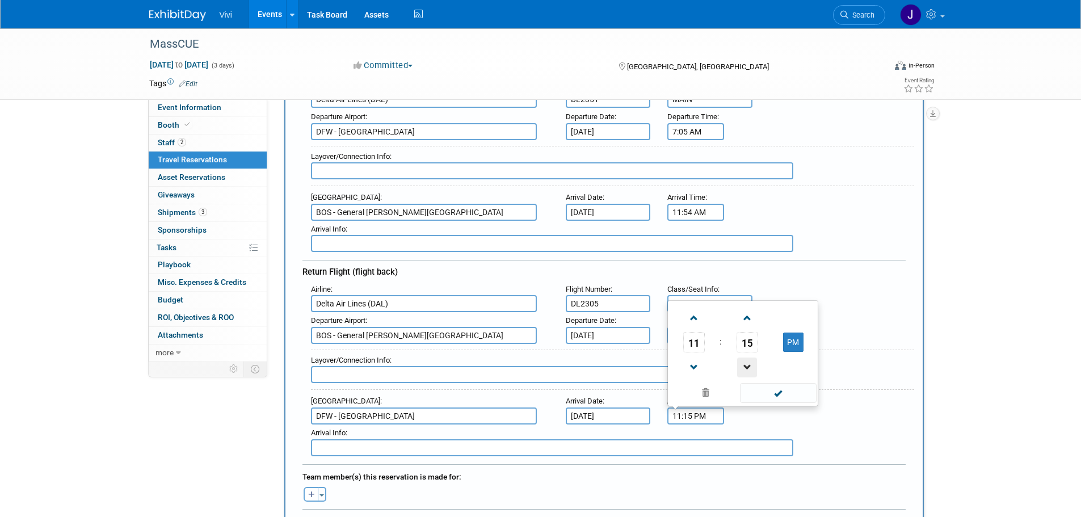
click at [743, 364] on span at bounding box center [747, 368] width 20 height 20
type input "11:14 PM"
click at [782, 397] on span at bounding box center [778, 393] width 77 height 20
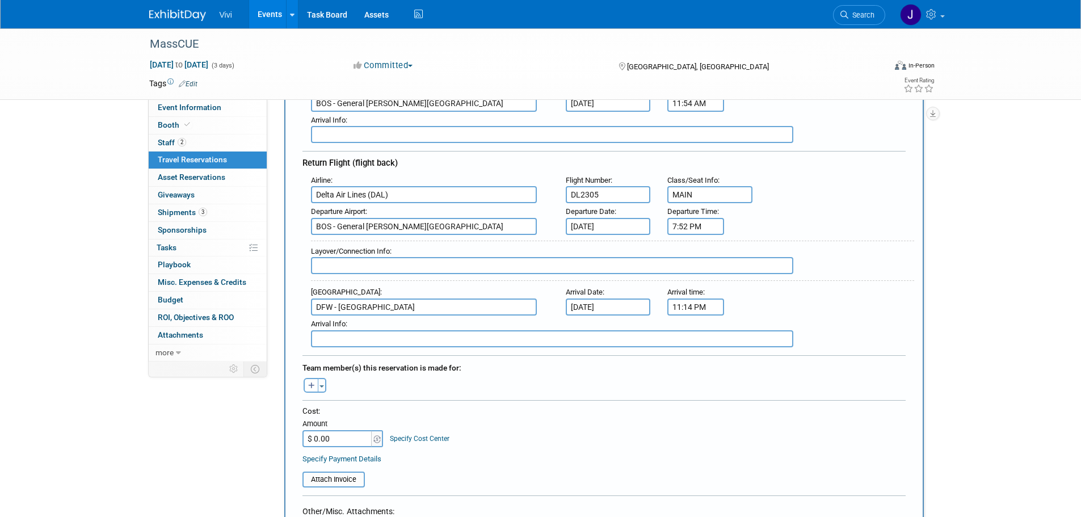
scroll to position [284, 0]
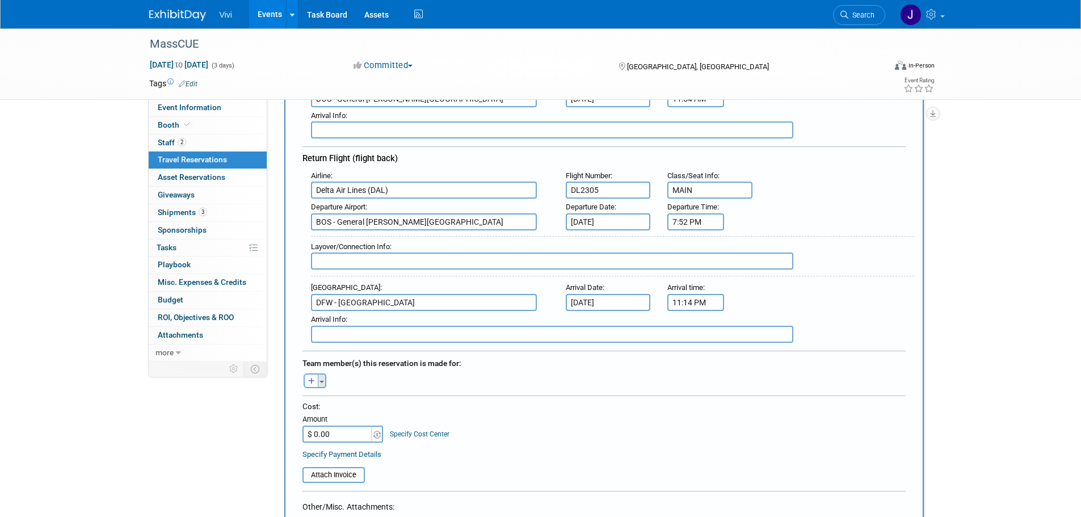
click at [324, 380] on button "Toggle Dropdown" at bounding box center [322, 380] width 9 height 15
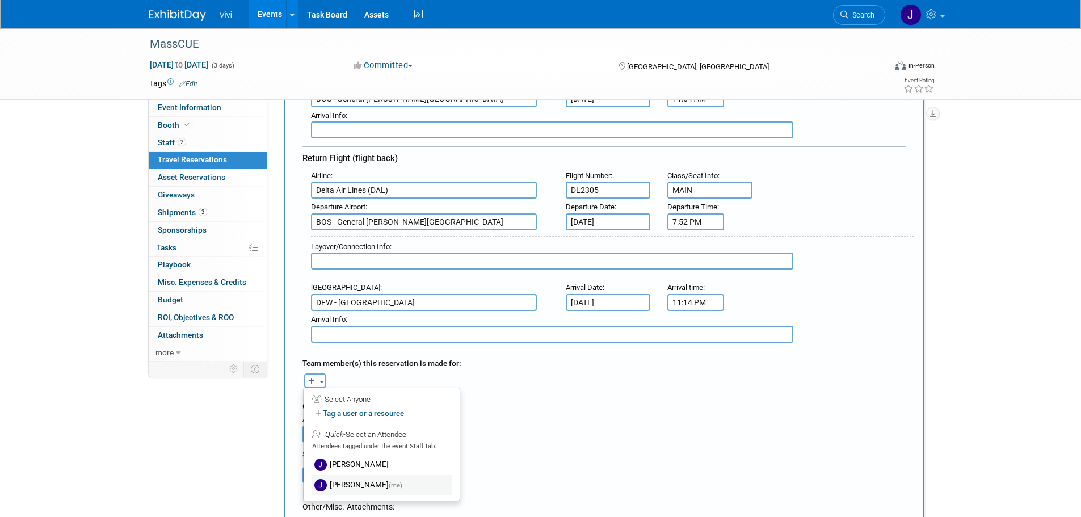
click at [371, 476] on label "Jonathan Rendon (me)" at bounding box center [382, 485] width 140 height 20
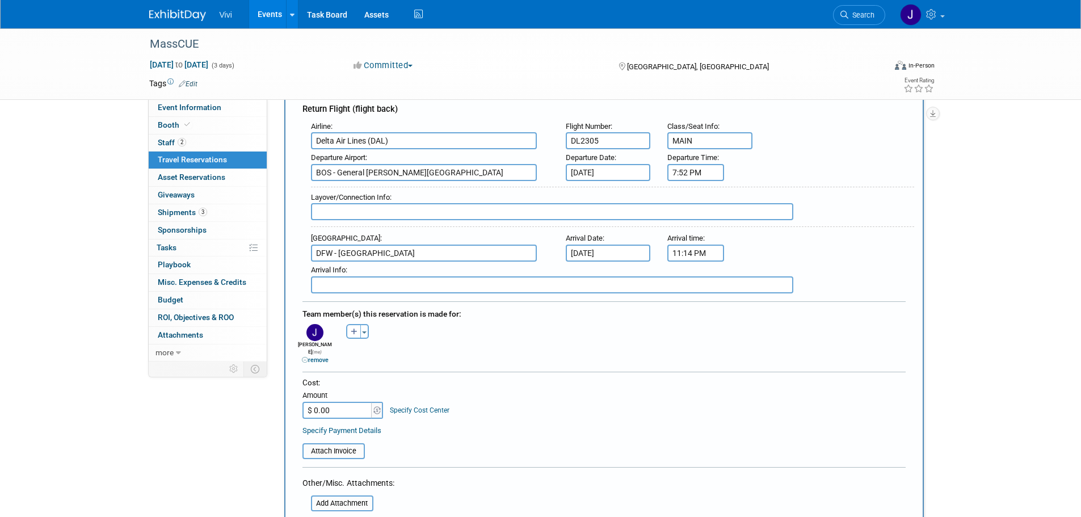
scroll to position [397, 0]
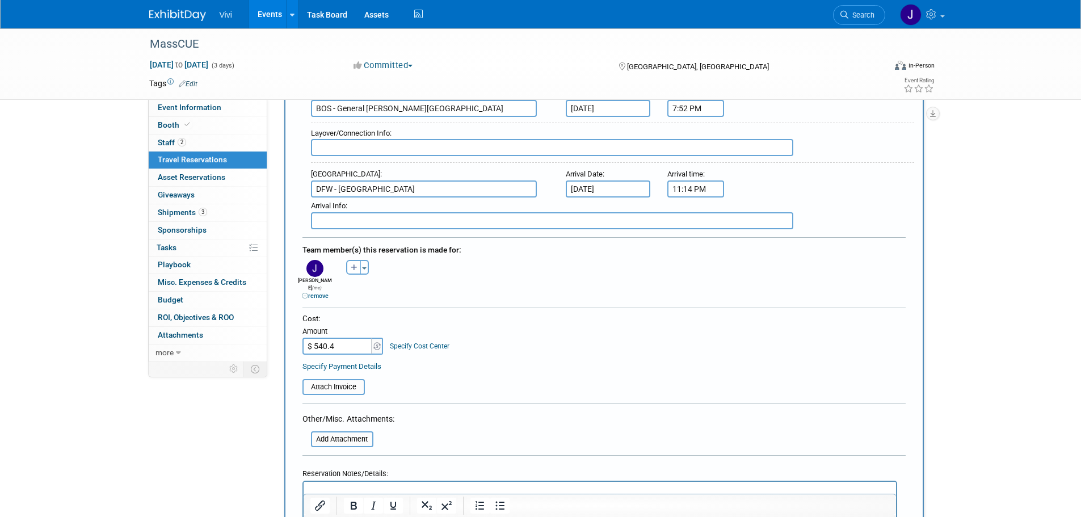
type input "$ 540.43"
click at [523, 369] on table "Attach Invoice" at bounding box center [603, 382] width 603 height 26
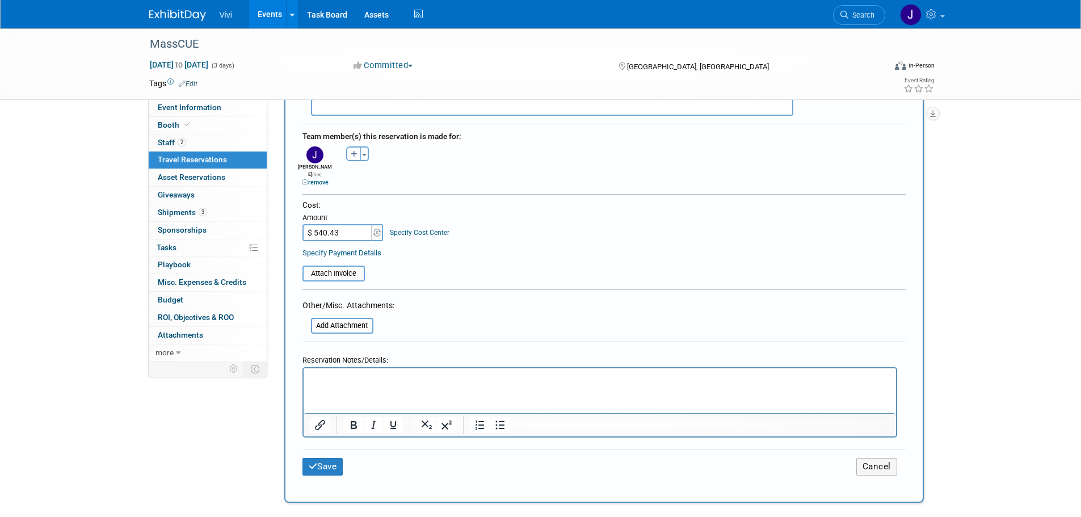
scroll to position [624, 0]
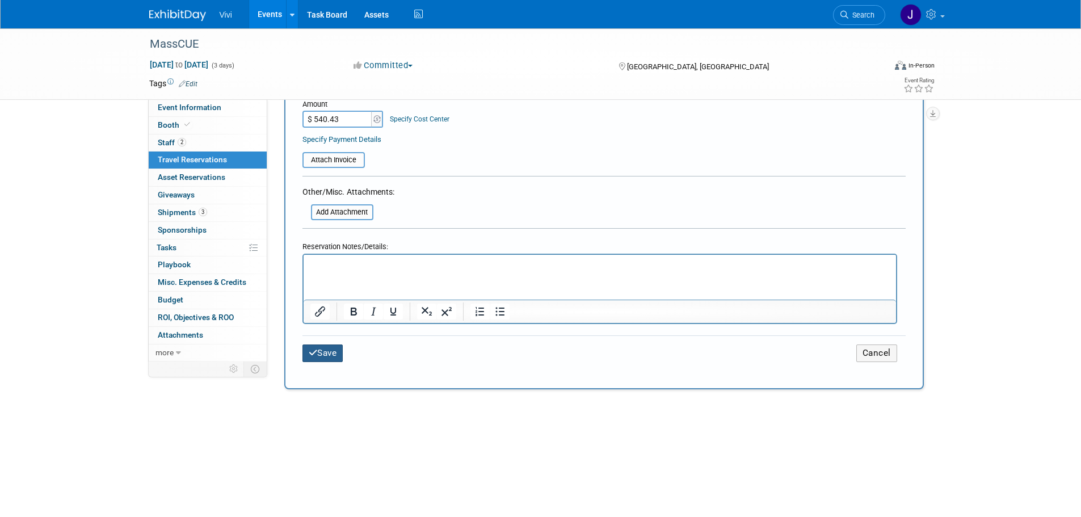
click at [330, 350] on button "Save" at bounding box center [322, 353] width 41 height 18
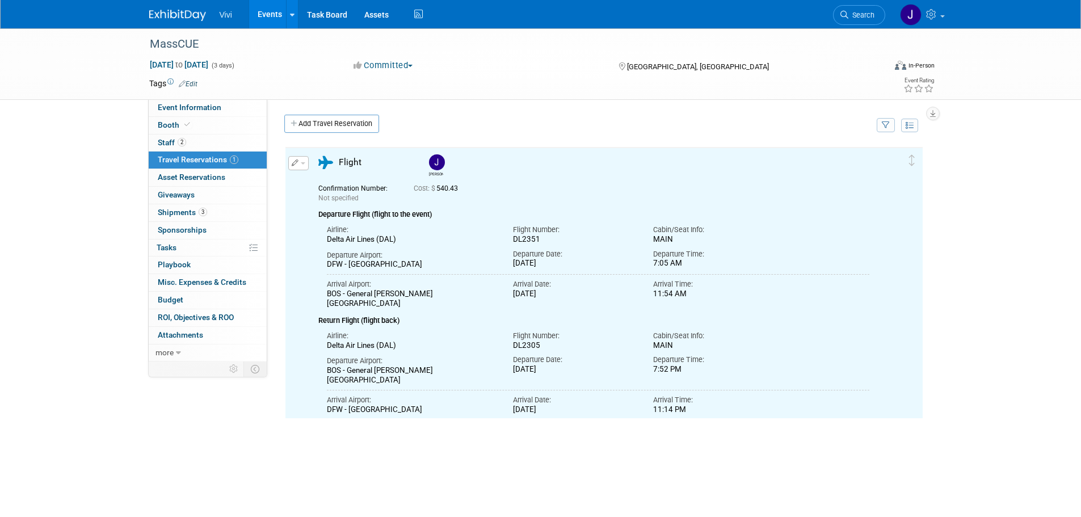
scroll to position [0, 0]
click at [342, 125] on link "Add Travel Reservation" at bounding box center [331, 124] width 95 height 18
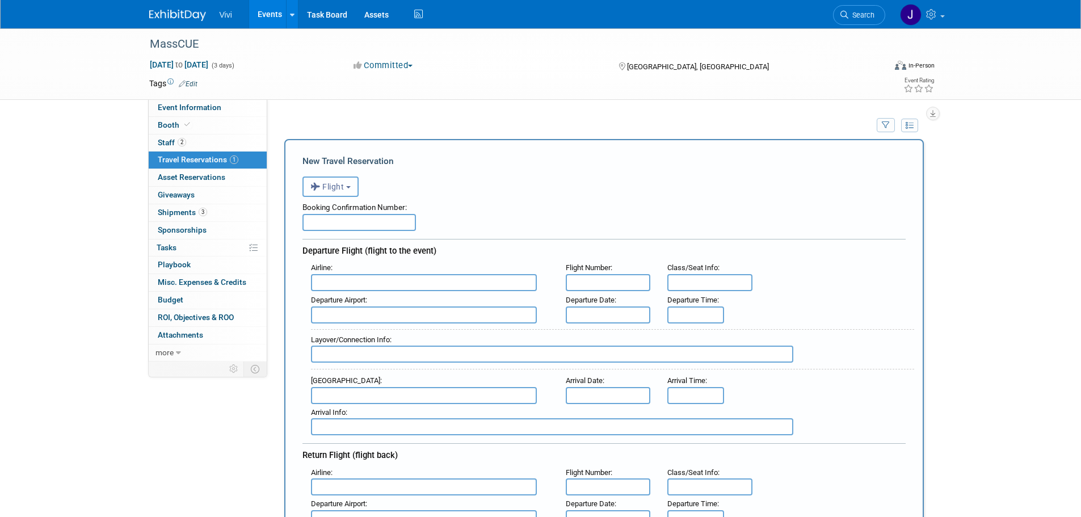
click at [332, 185] on span "Flight" at bounding box center [327, 186] width 34 height 9
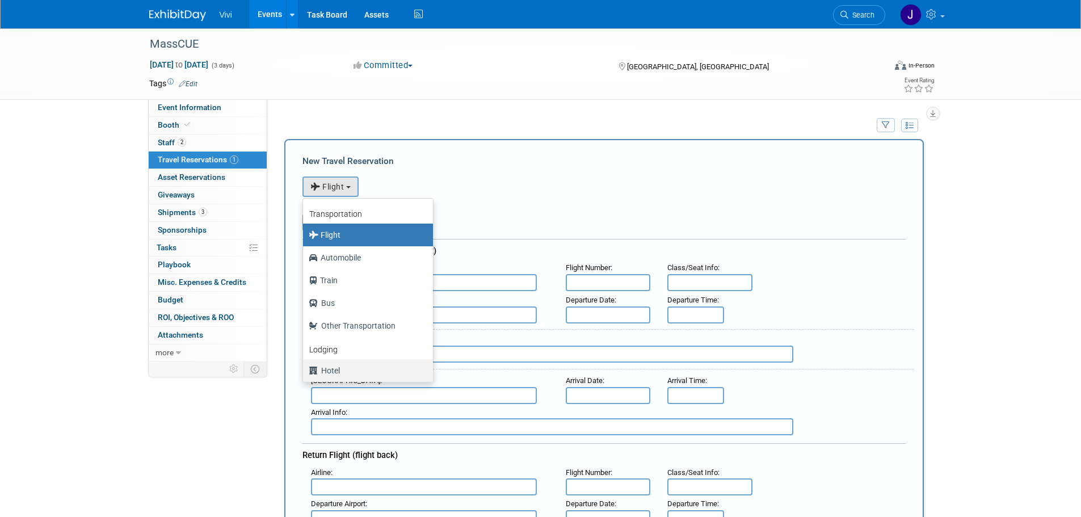
click at [342, 369] on label "Hotel" at bounding box center [365, 371] width 113 height 18
click at [305, 369] on input "Hotel" at bounding box center [300, 368] width 7 height 7
select select "6"
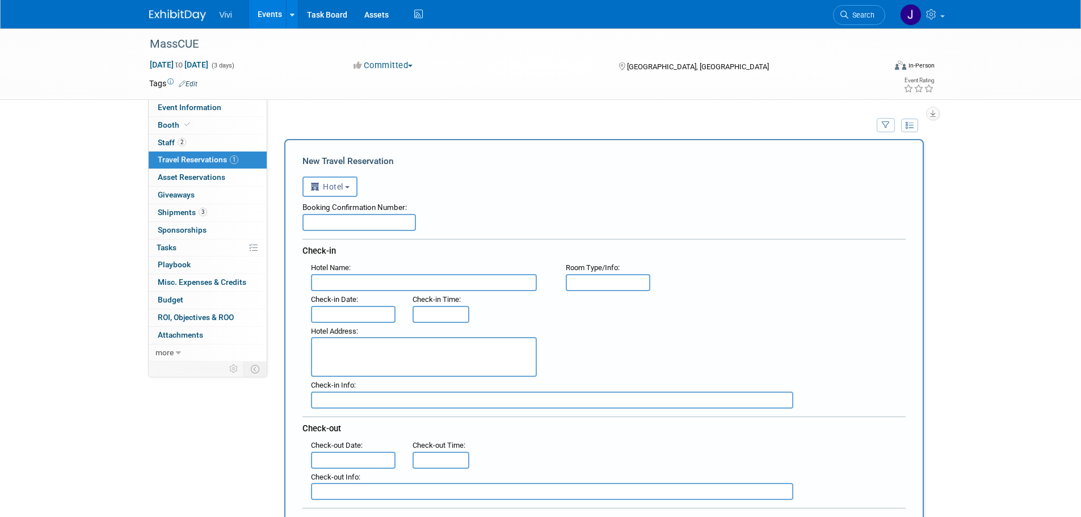
click at [385, 287] on input "text" at bounding box center [424, 282] width 226 height 17
type input "Home2Suites by Hilton"
type input "S"
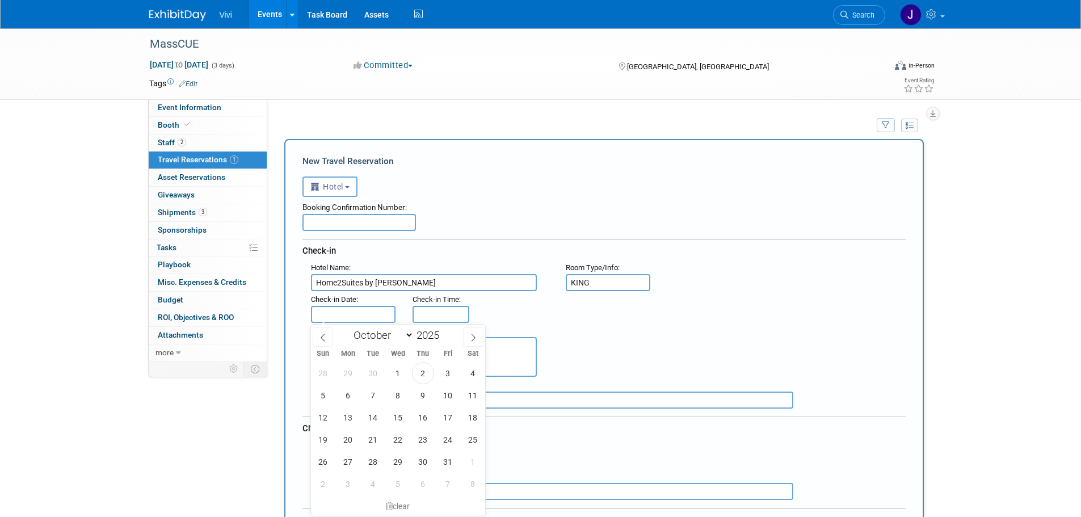
click at [649, 282] on input "KING" at bounding box center [608, 282] width 85 height 17
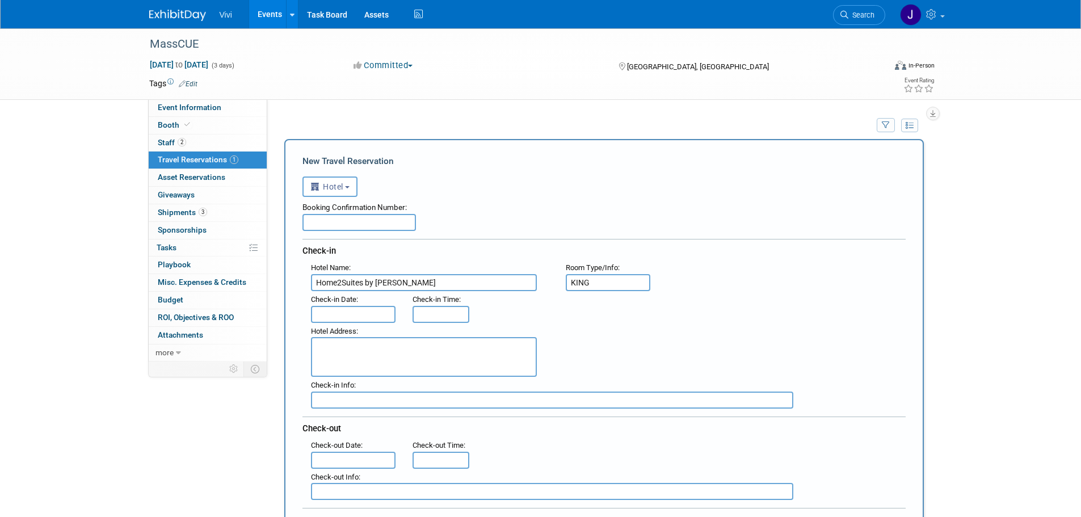
click at [649, 282] on input "KING" at bounding box center [608, 282] width 85 height 17
type input "s"
type input "Standard"
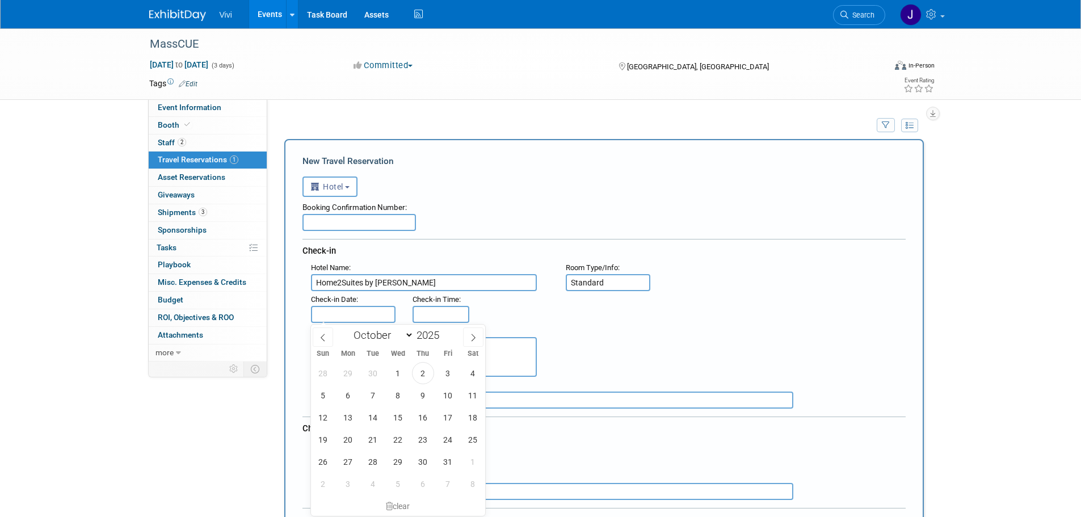
click at [352, 306] on input "text" at bounding box center [353, 314] width 85 height 17
click at [369, 419] on span "14" at bounding box center [373, 417] width 22 height 22
type input "Oct 14, 2025"
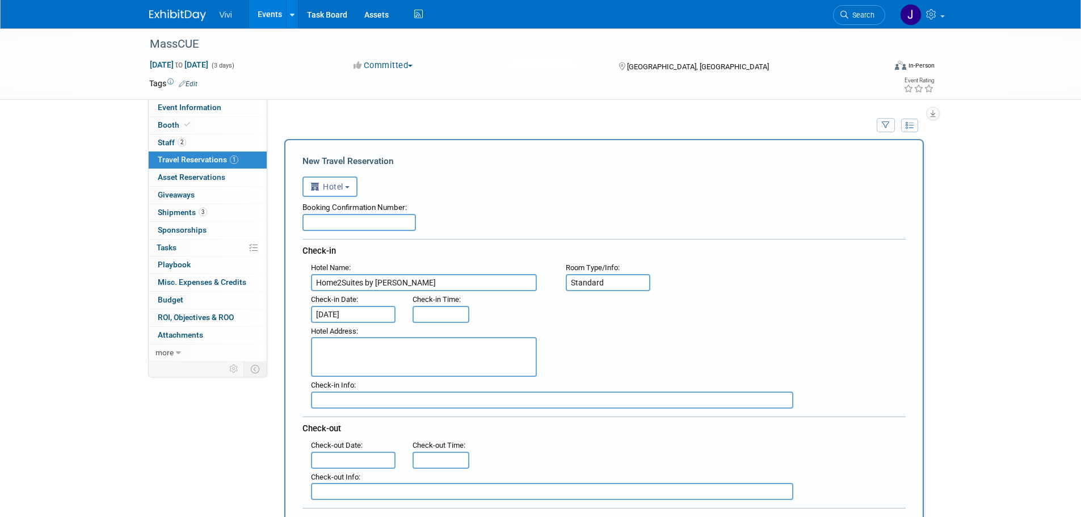
type input "3:00 PM"
click at [436, 317] on input "3:00 PM" at bounding box center [441, 314] width 57 height 17
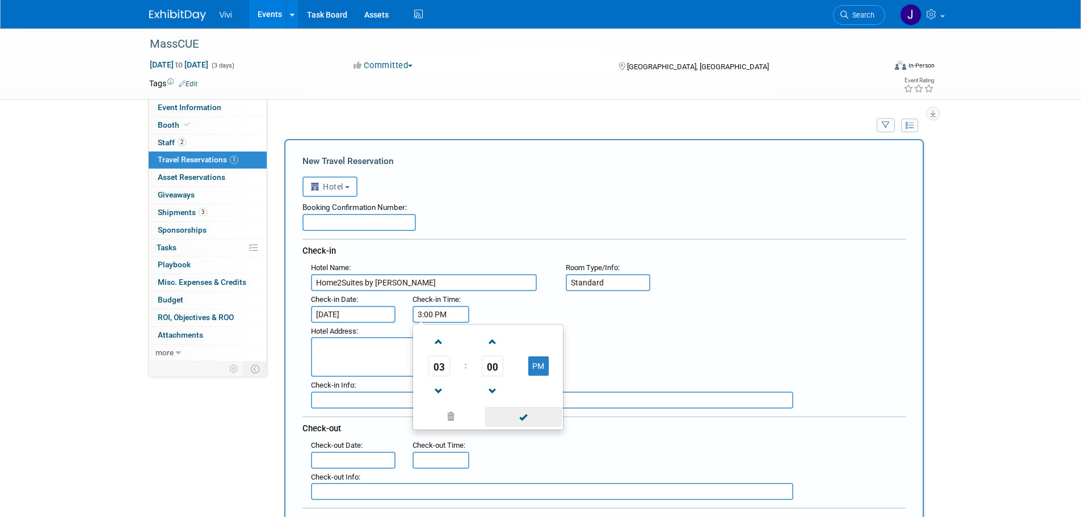
click at [522, 424] on span at bounding box center [523, 417] width 77 height 20
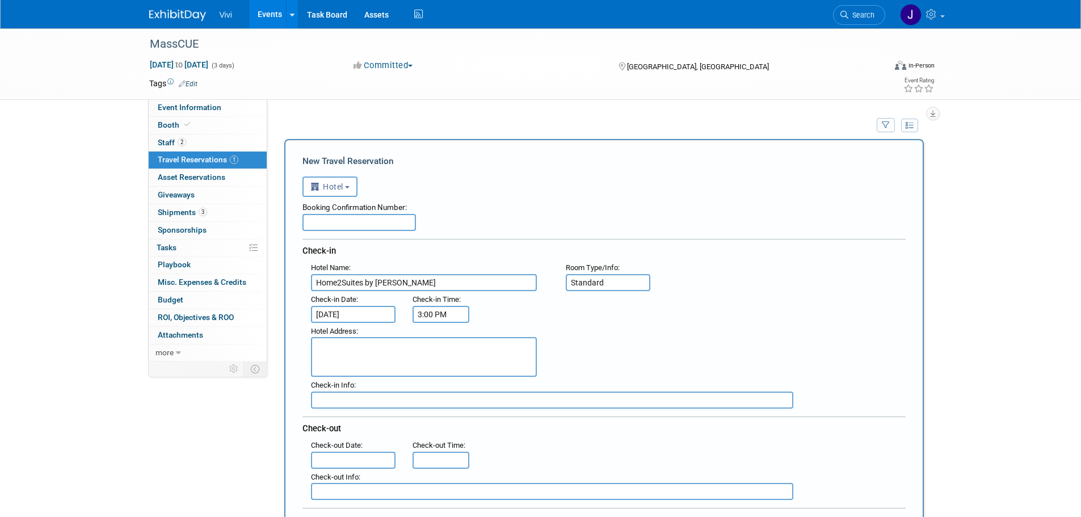
click at [372, 351] on textarea at bounding box center [424, 357] width 226 height 40
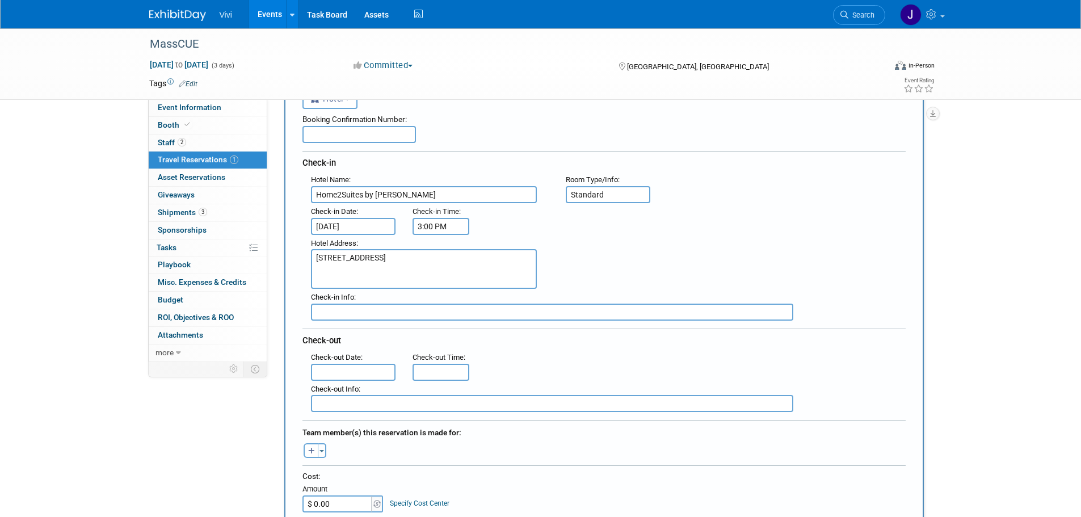
scroll to position [114, 0]
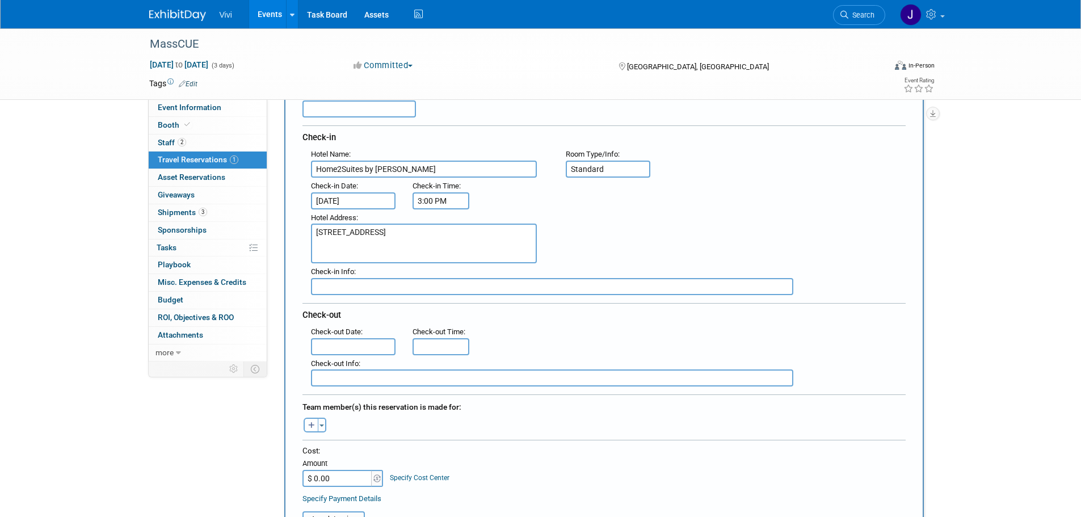
type textarea "2375 Boston Providence Highway, Walpole MA 02081"
click at [342, 342] on input "text" at bounding box center [353, 346] width 85 height 17
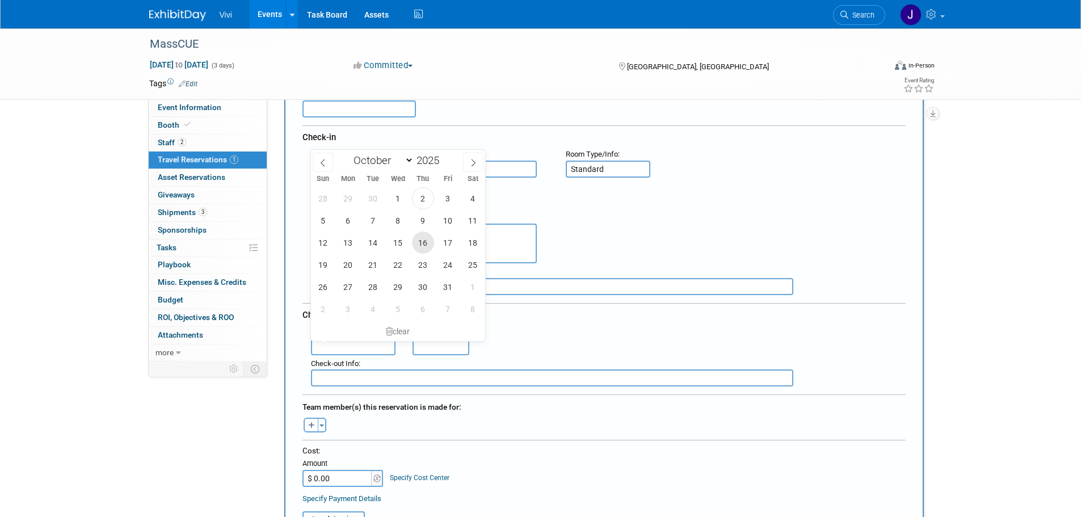
click at [422, 238] on span "16" at bounding box center [423, 243] width 22 height 22
type input "Oct 16, 2025"
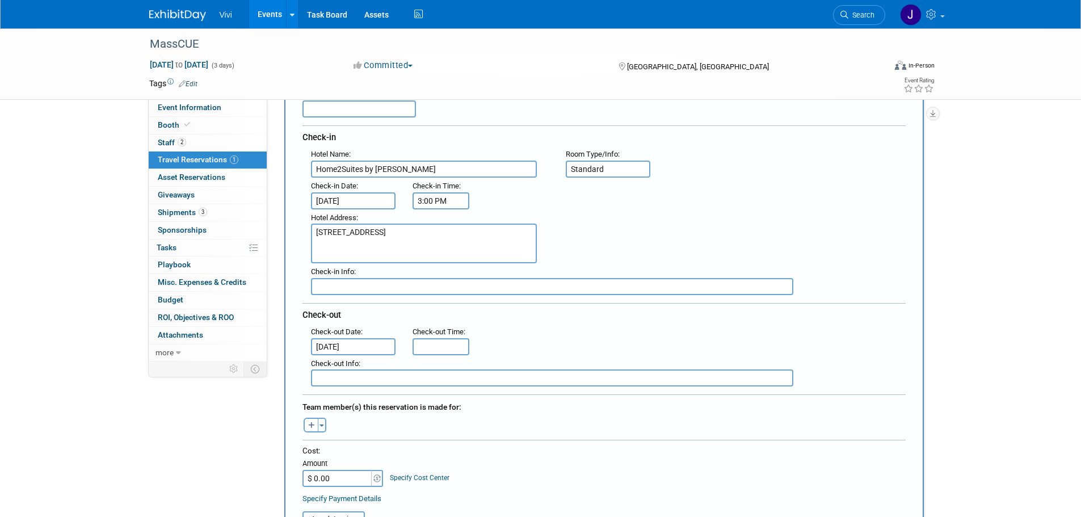
type input "11:00 AM"
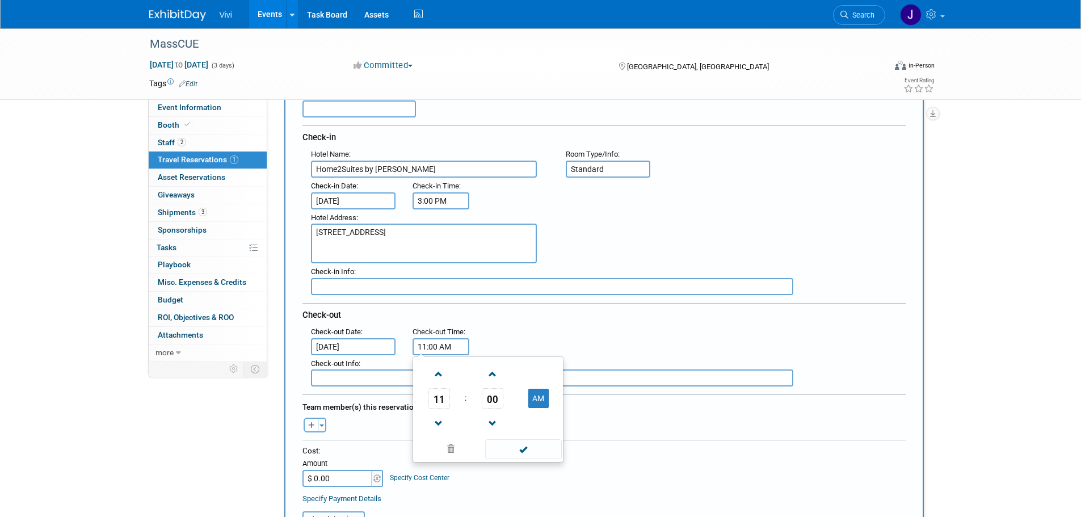
click at [442, 349] on input "11:00 AM" at bounding box center [441, 346] width 57 height 17
click at [522, 452] on span at bounding box center [523, 449] width 77 height 20
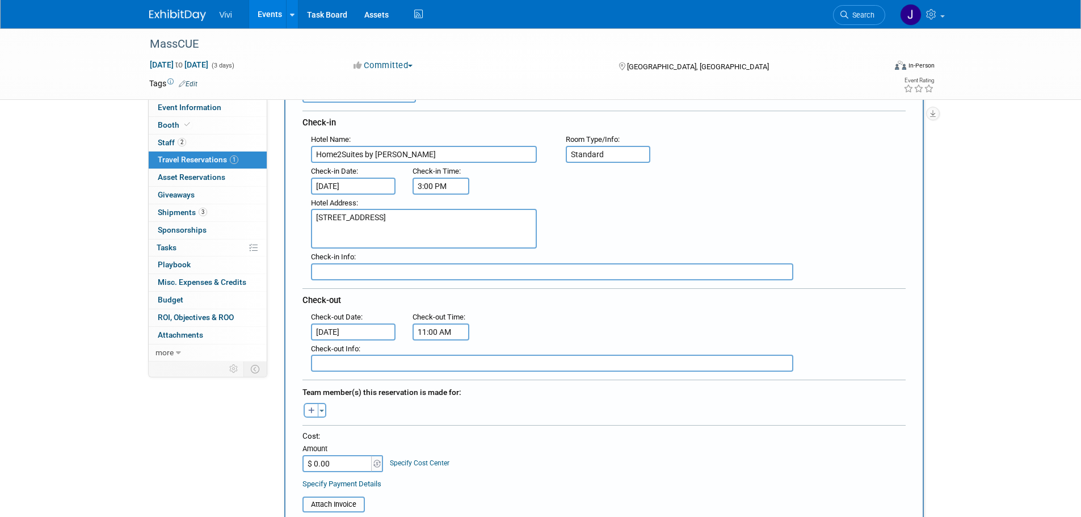
scroll to position [170, 0]
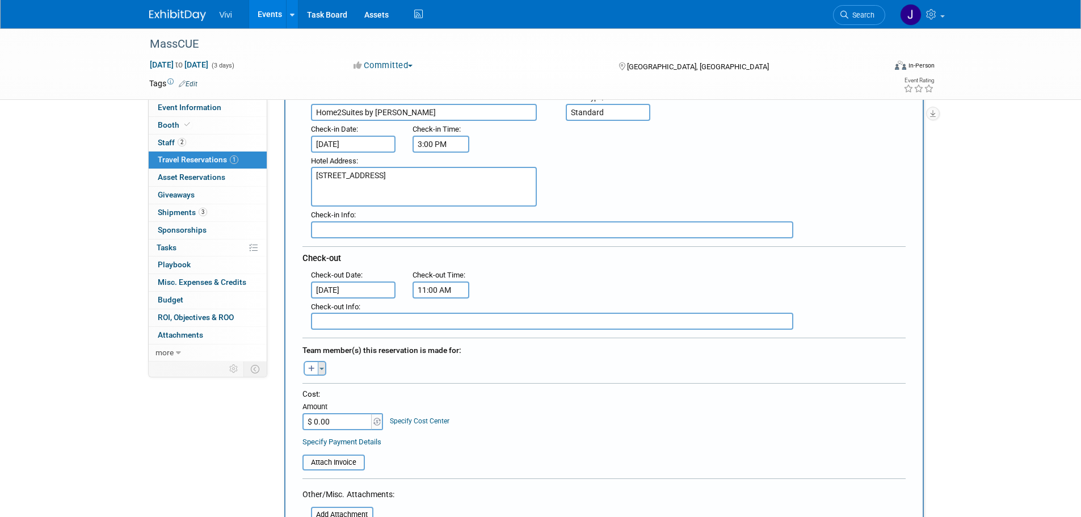
click at [322, 368] on span "button" at bounding box center [322, 369] width 5 height 2
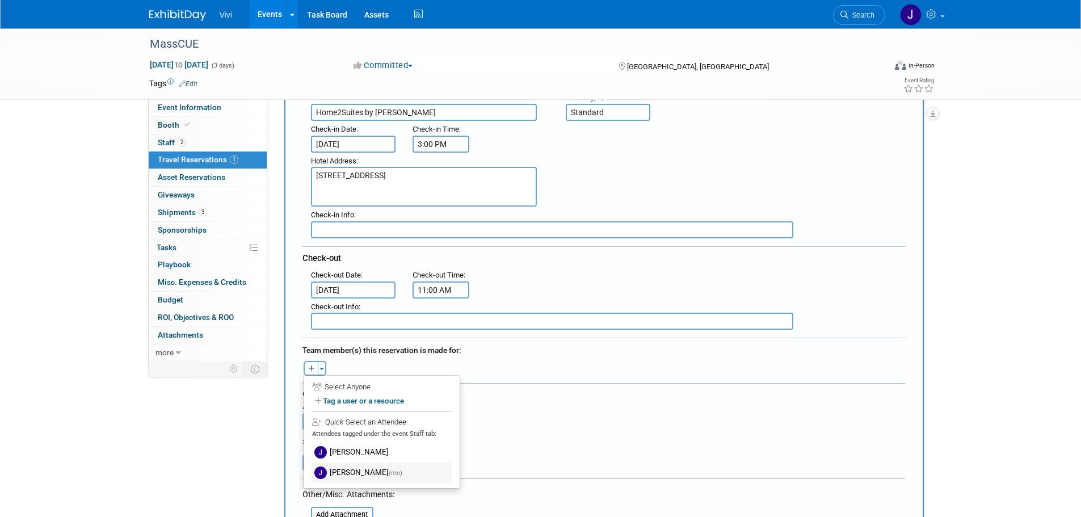
click at [354, 471] on label "Jonathan Rendon (me)" at bounding box center [382, 473] width 140 height 20
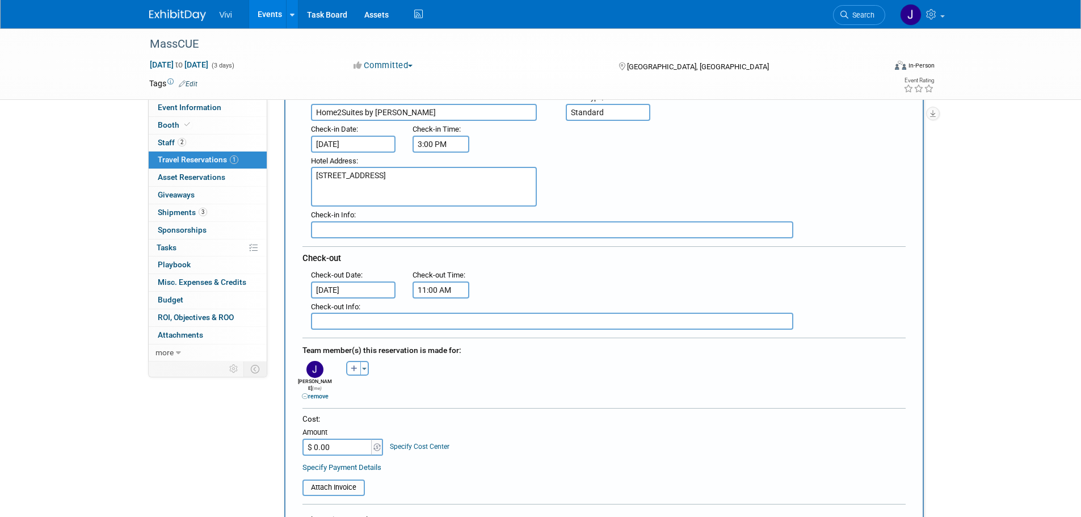
click at [338, 439] on input "$ 0.00" at bounding box center [337, 447] width 71 height 17
click at [339, 439] on input "$ 0.00" at bounding box center [337, 447] width 71 height 17
type input "$ 588.93"
click at [493, 414] on div "Cost:" at bounding box center [603, 419] width 603 height 11
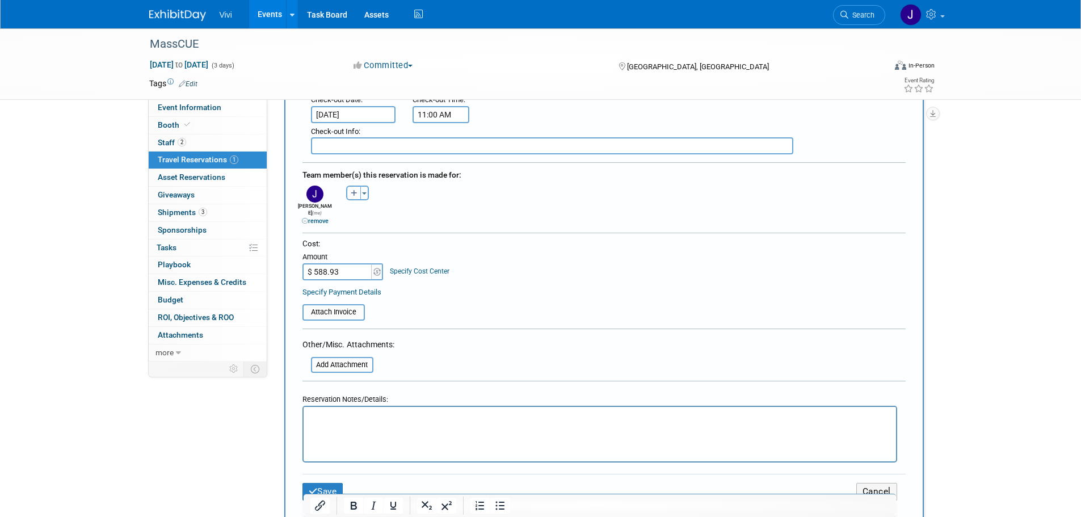
scroll to position [511, 0]
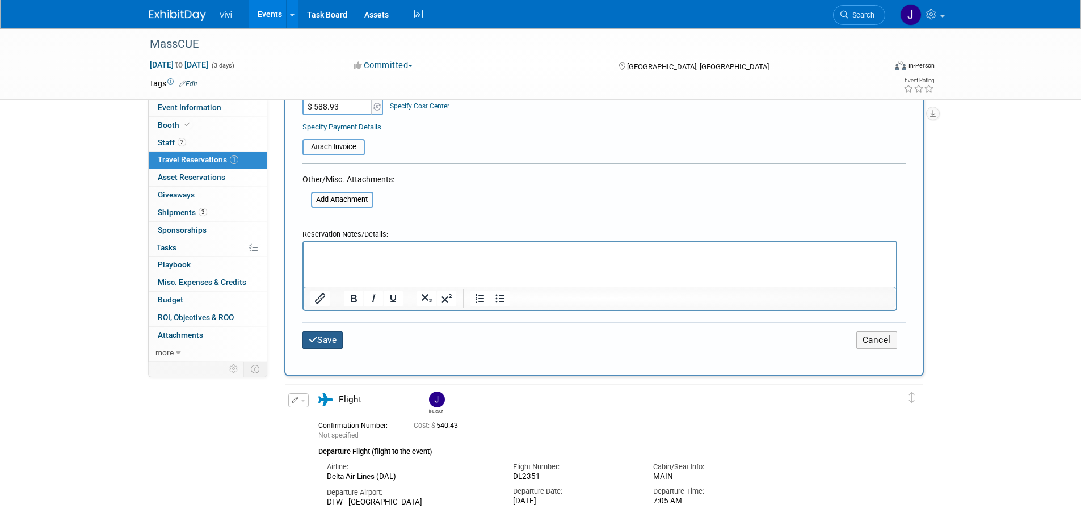
click at [309, 335] on icon "submit" at bounding box center [313, 339] width 9 height 9
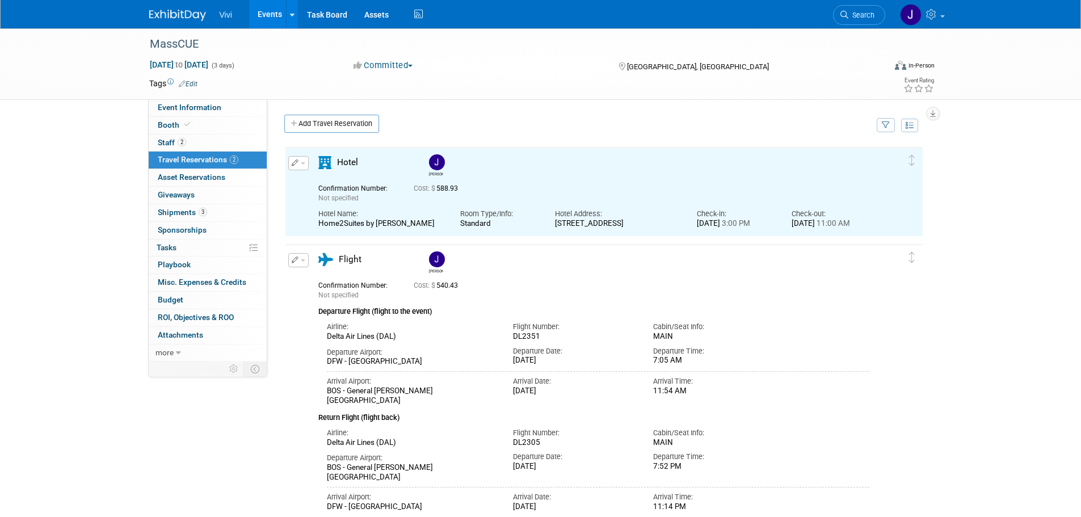
scroll to position [0, 0]
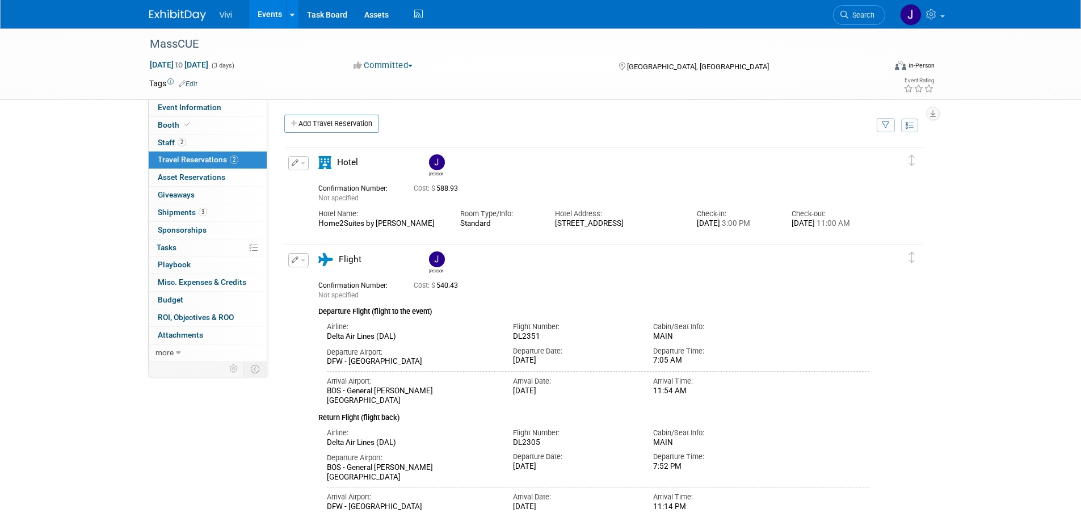
click at [54, 118] on div "MassCUE Oct 14, 2025 to Oct 16, 2025 (3 days) Oct 14, 2025 to Oct 16, 2025 Comm…" at bounding box center [540, 284] width 1081 height 512
